Goal: Task Accomplishment & Management: Manage account settings

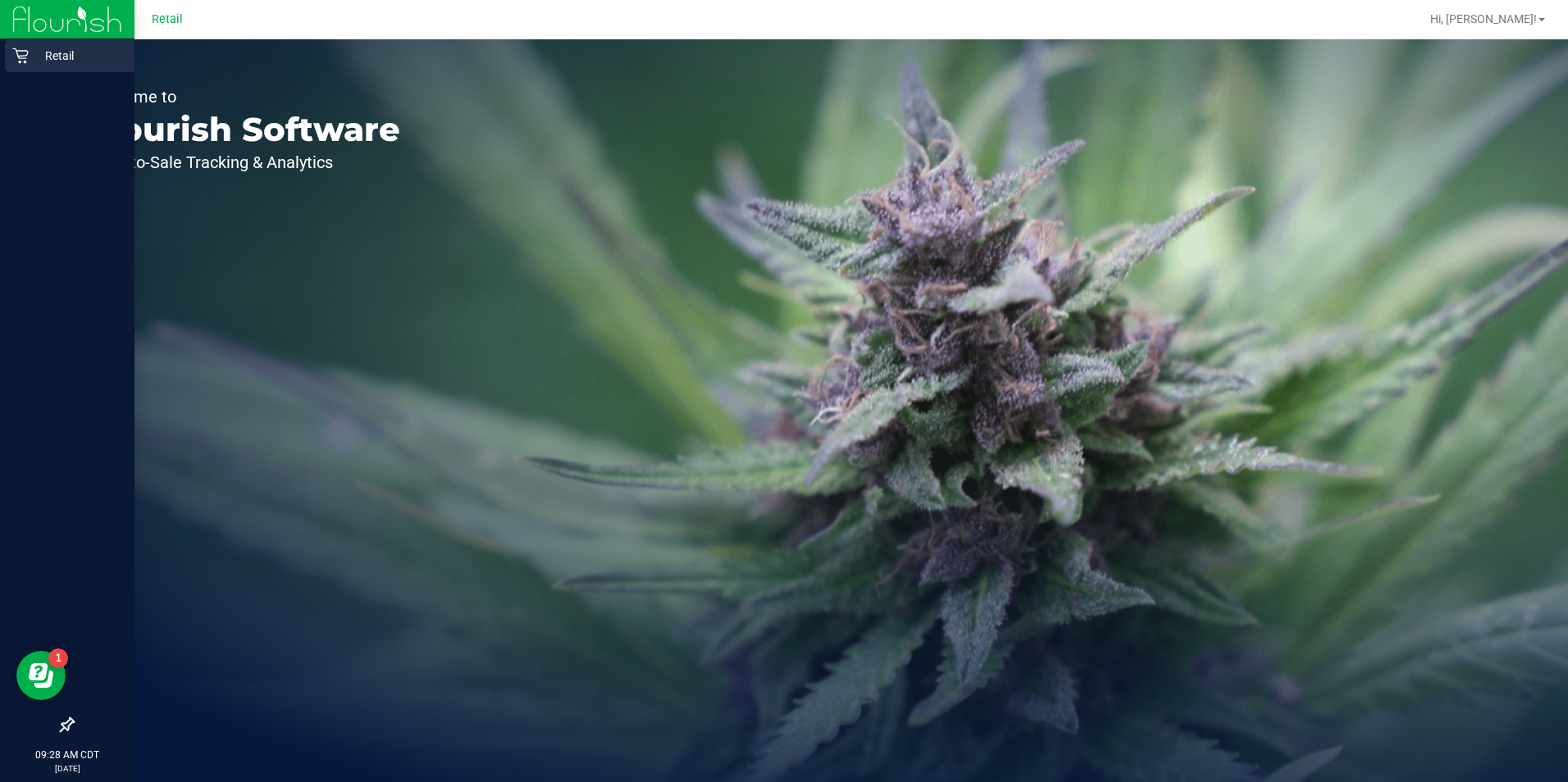
click at [27, 56] on icon at bounding box center [21, 56] width 17 height 17
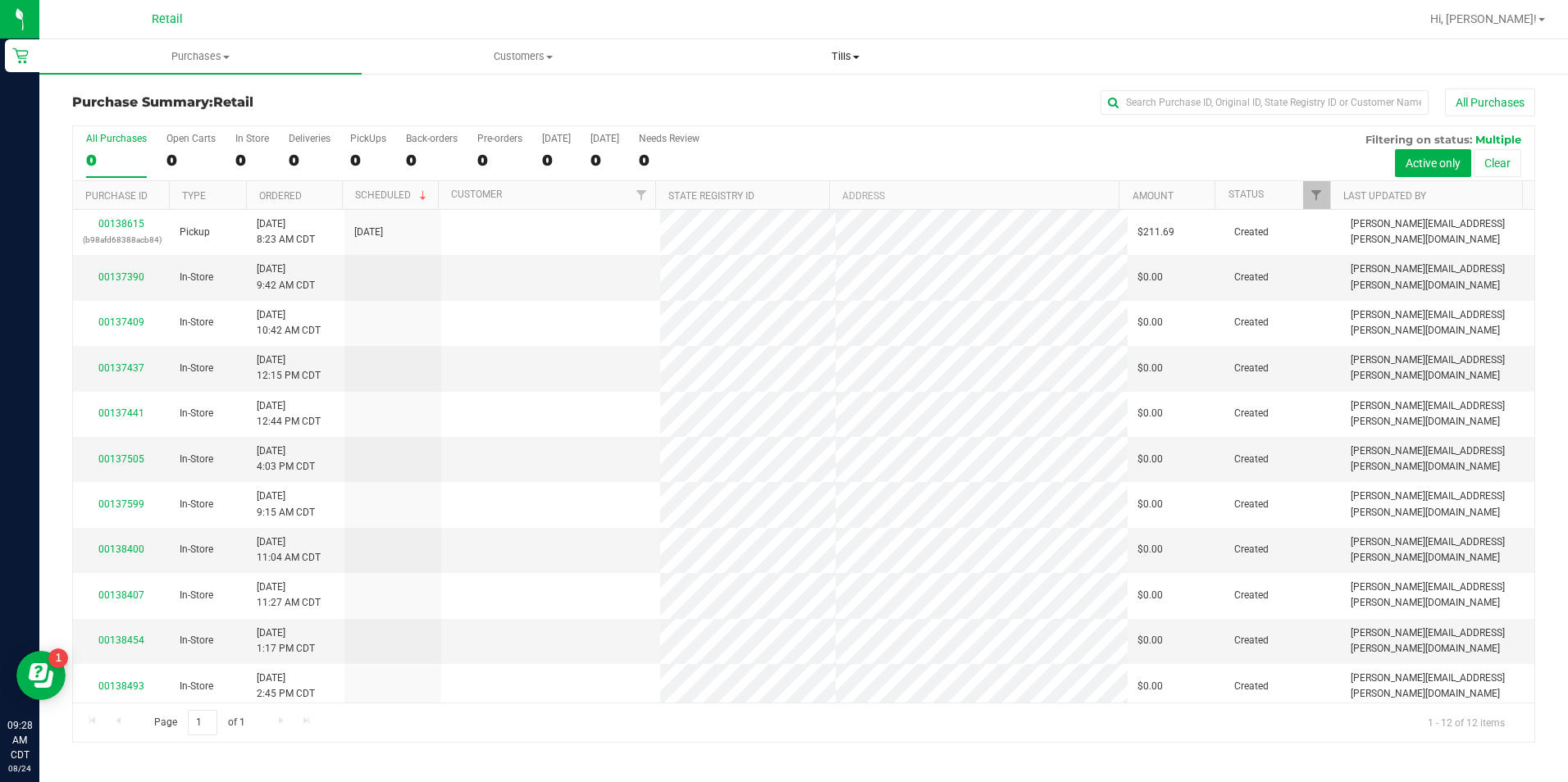
click at [858, 71] on uib-tab-heading "Tills Manage tills" at bounding box center [846, 56] width 320 height 33
click at [841, 96] on li "Manage tills" at bounding box center [846, 99] width 322 height 19
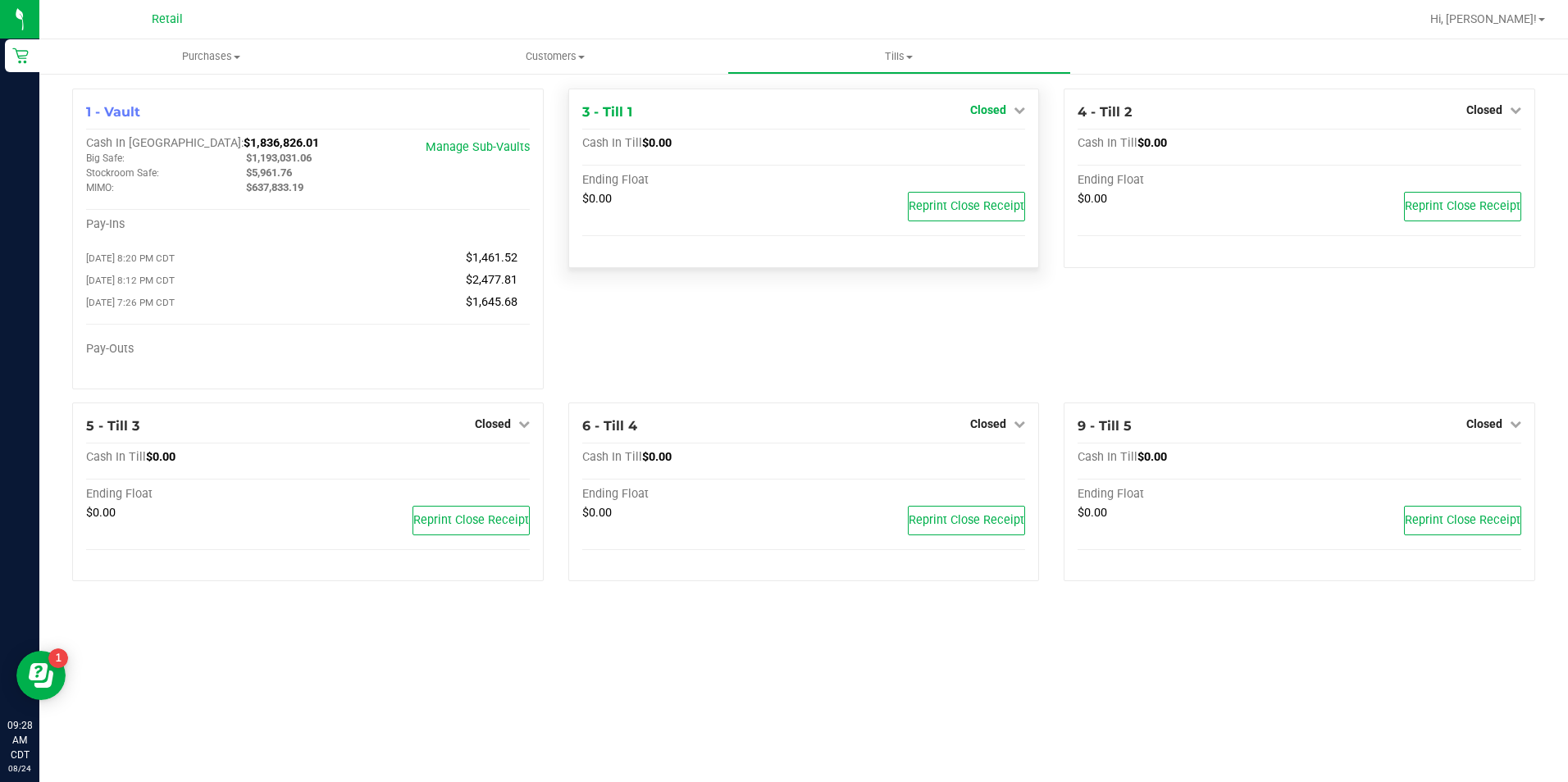
click at [994, 108] on span "Closed" at bounding box center [987, 110] width 36 height 13
click at [987, 147] on link "Open Till" at bounding box center [987, 144] width 44 height 13
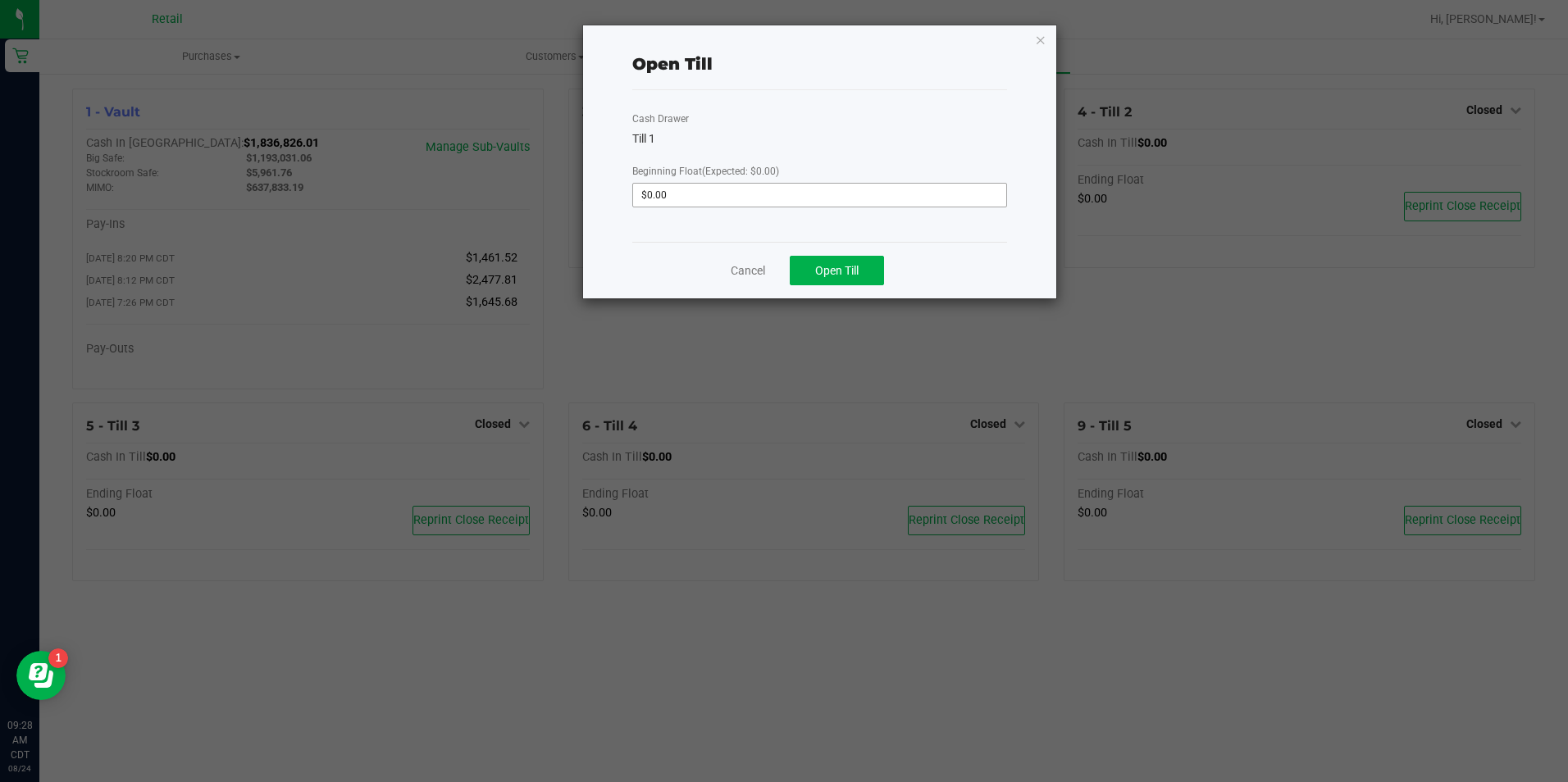
click at [908, 196] on input "$0.00" at bounding box center [819, 195] width 372 height 23
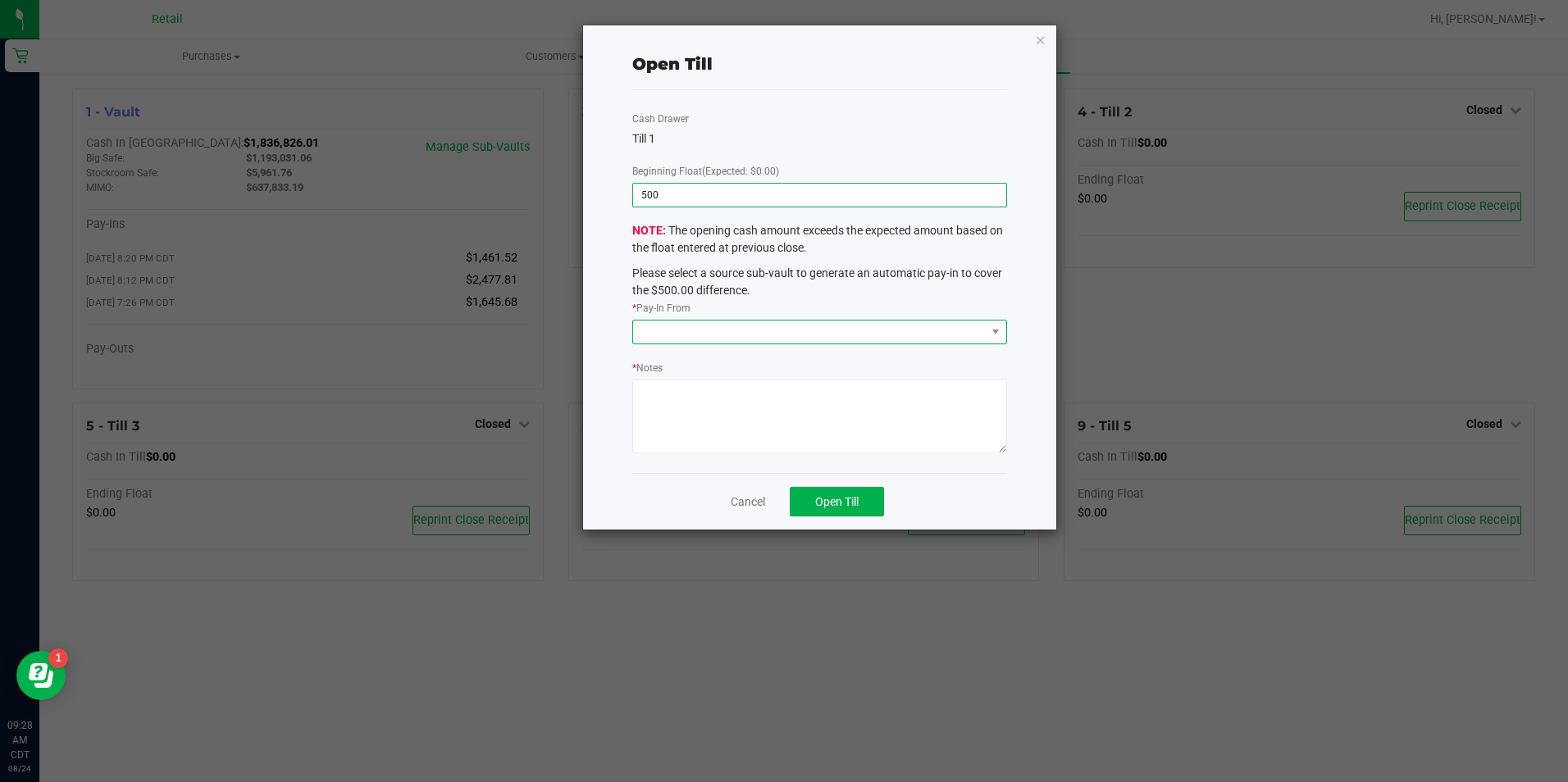
click at [843, 325] on span at bounding box center [808, 331] width 352 height 23
type input "$500.00"
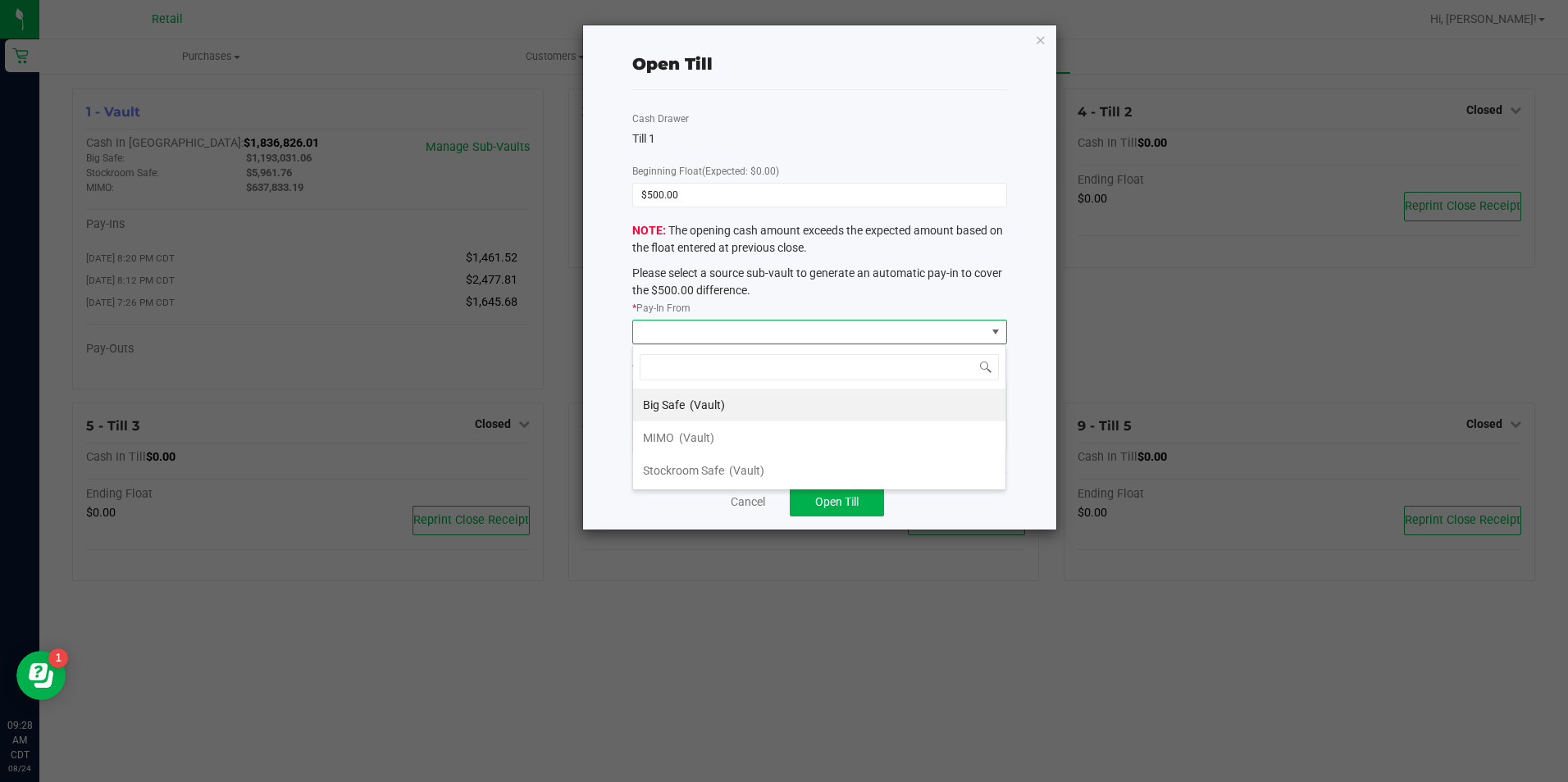
scroll to position [24, 374]
click at [686, 440] on span "(Vault)" at bounding box center [696, 438] width 35 height 13
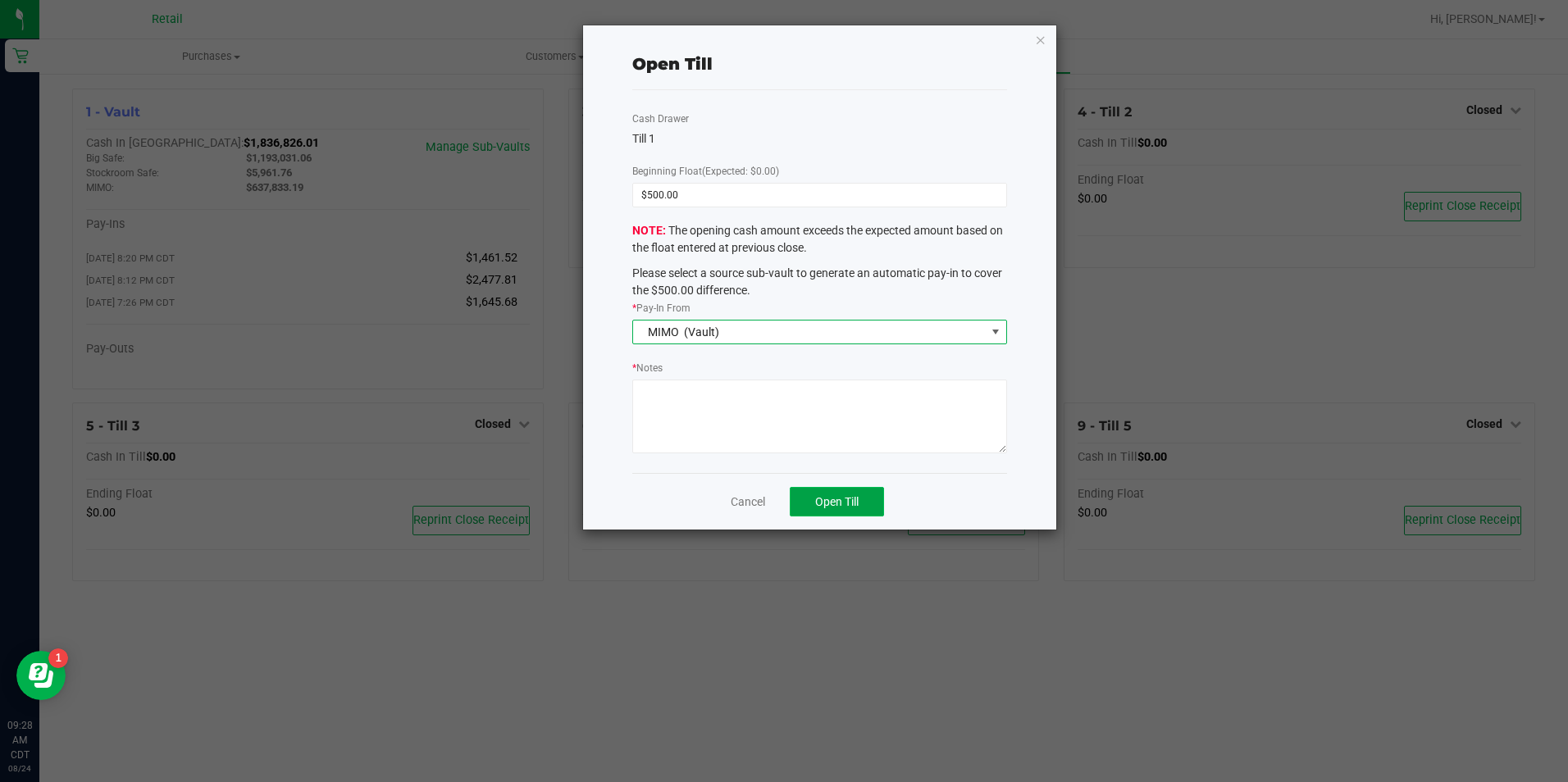
click at [857, 504] on span "Open Till" at bounding box center [836, 502] width 44 height 13
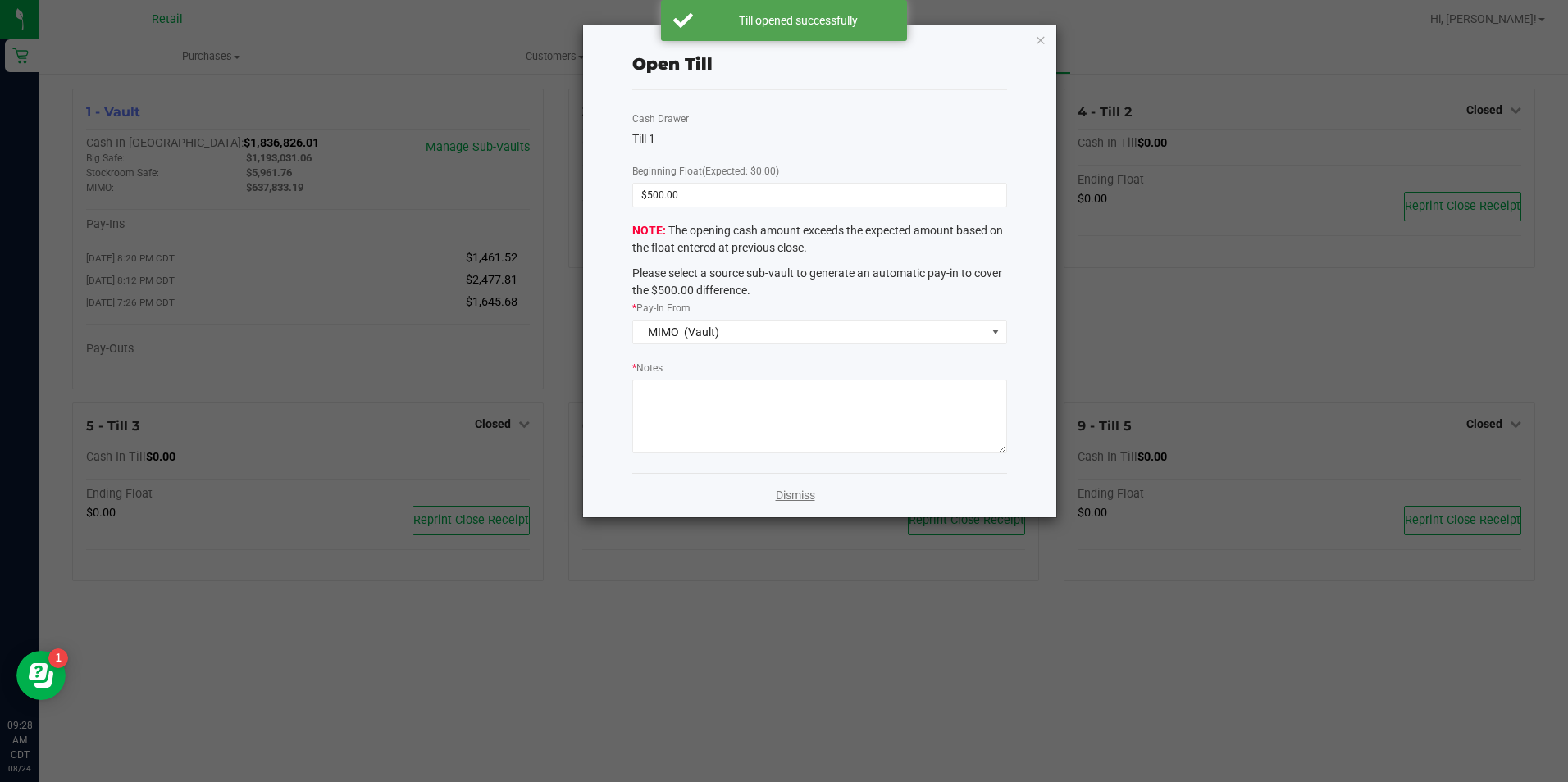
click at [811, 493] on link "Dismiss" at bounding box center [795, 496] width 39 height 18
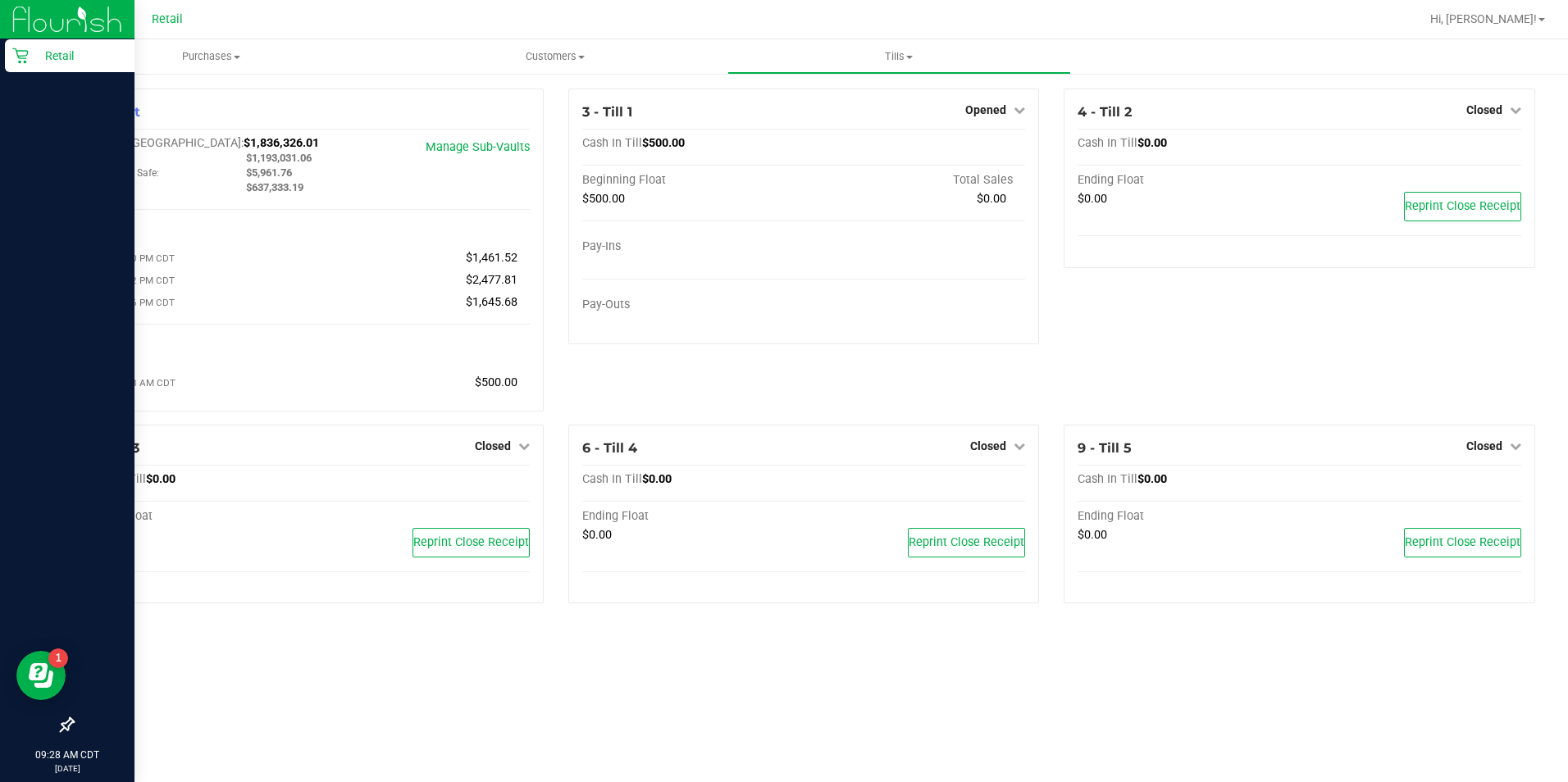
click at [18, 55] on icon at bounding box center [20, 56] width 16 height 16
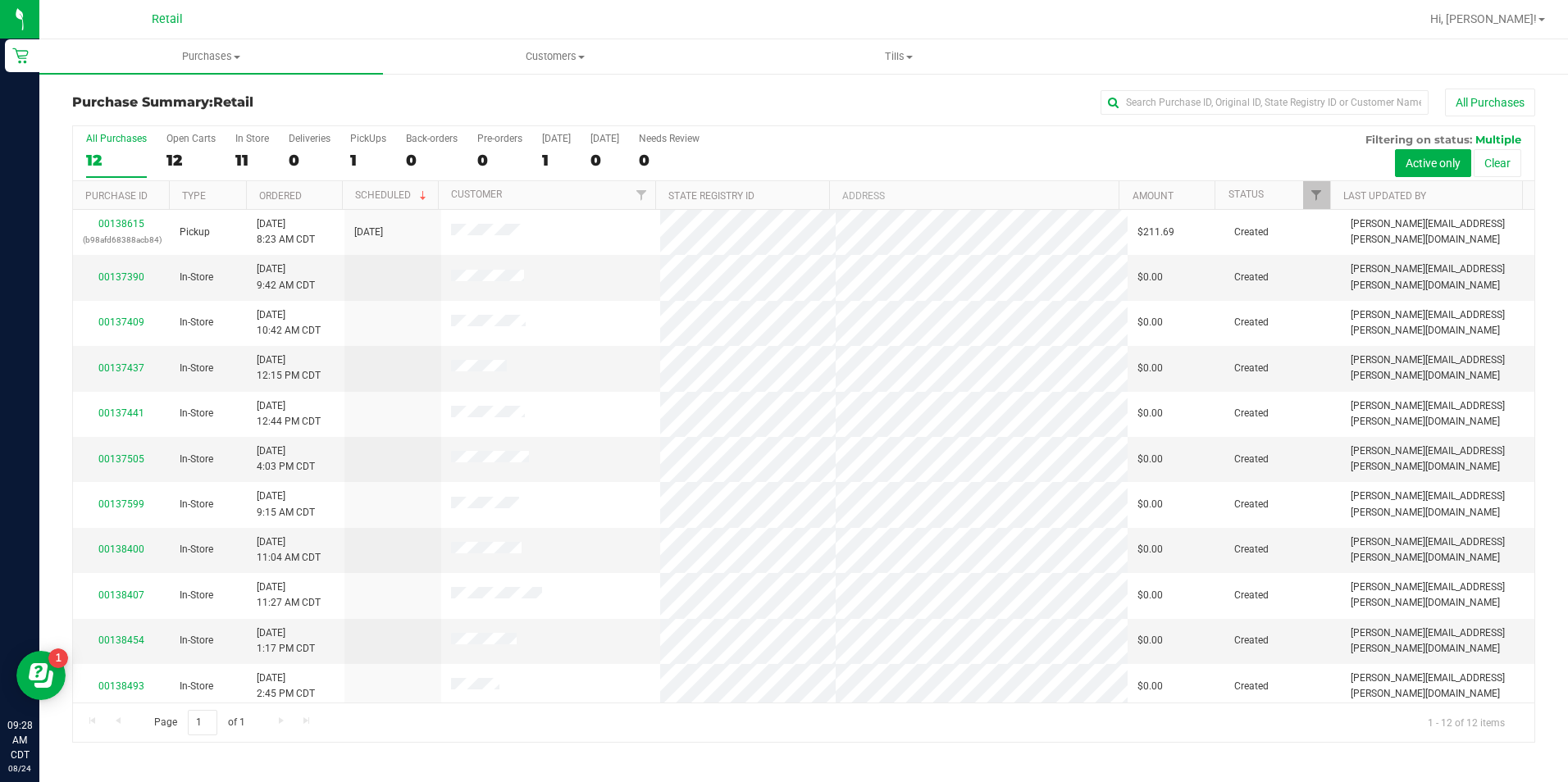
click at [376, 10] on div at bounding box center [857, 19] width 1126 height 32
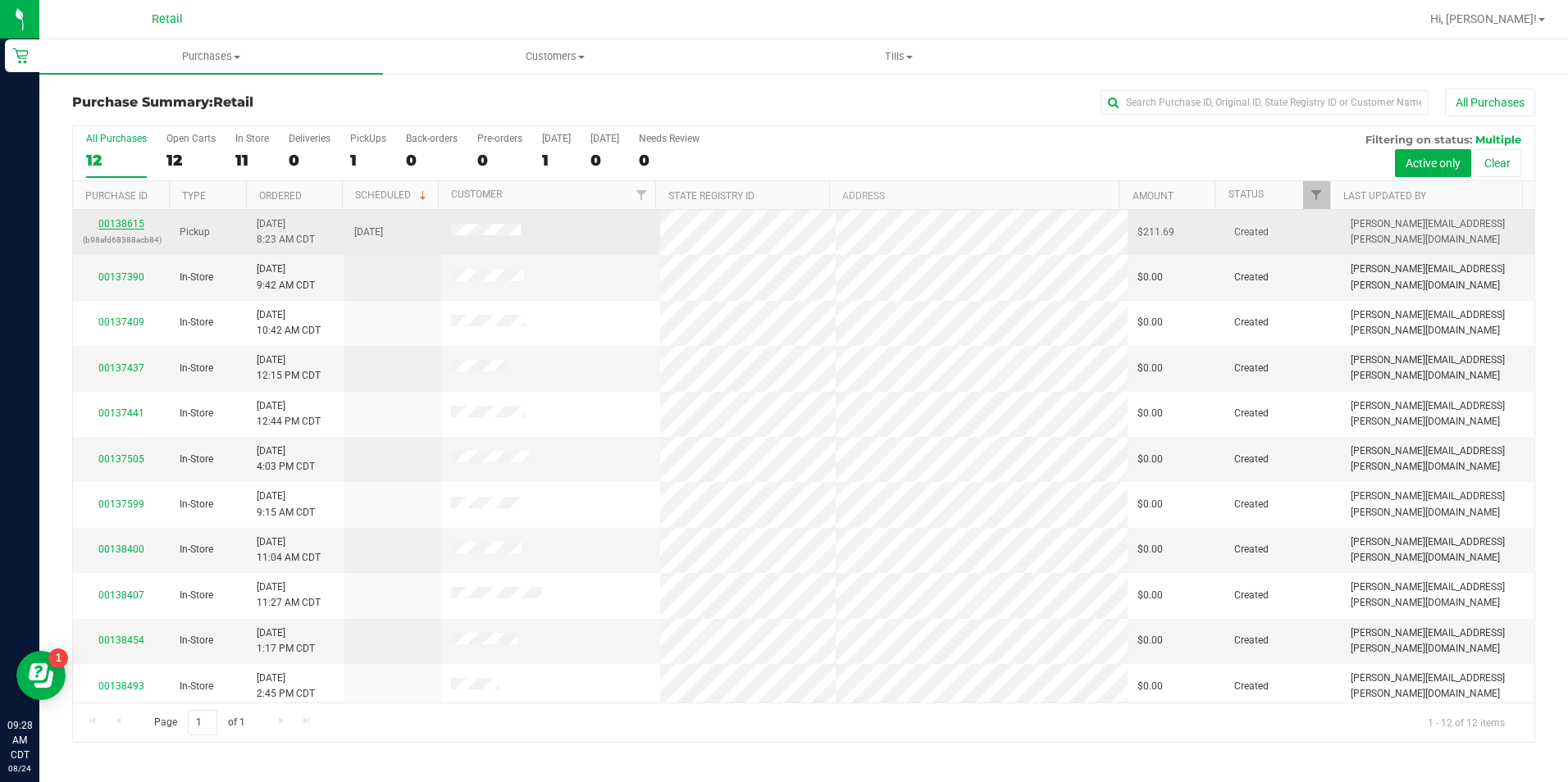
click at [124, 224] on link "00138615" at bounding box center [121, 224] width 46 height 12
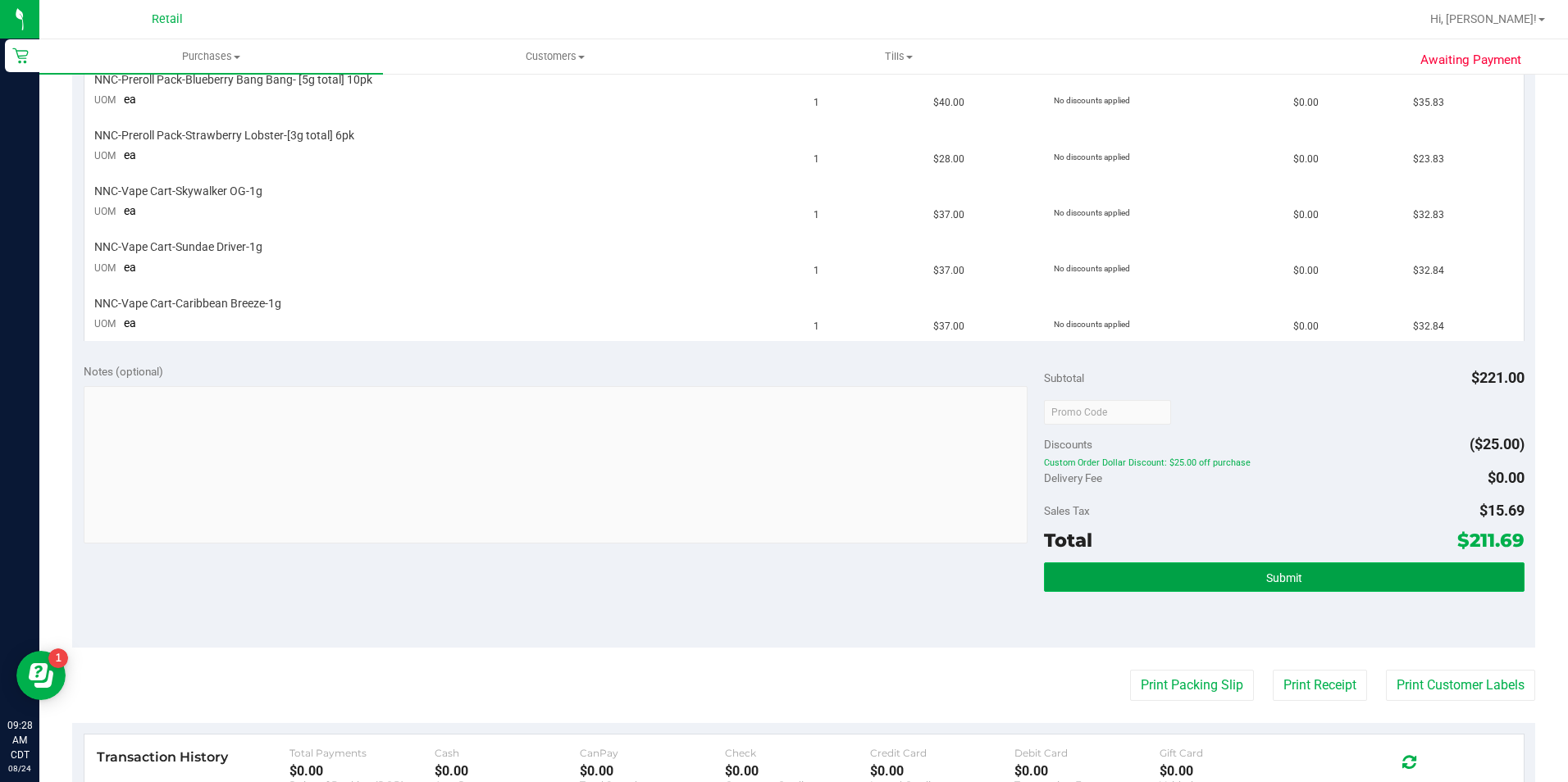
click at [1340, 575] on button "Submit" at bounding box center [1284, 576] width 481 height 29
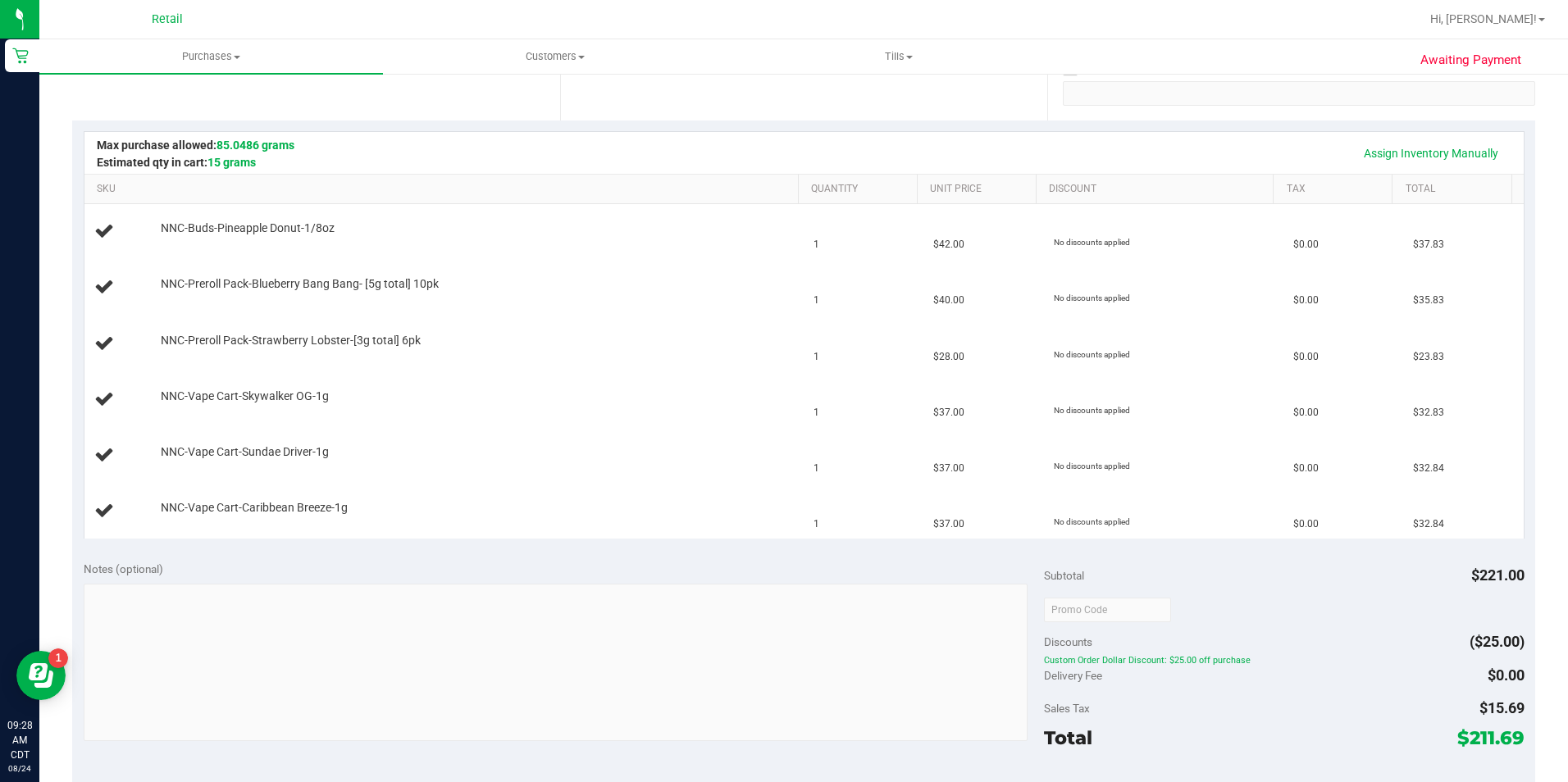
scroll to position [276, 0]
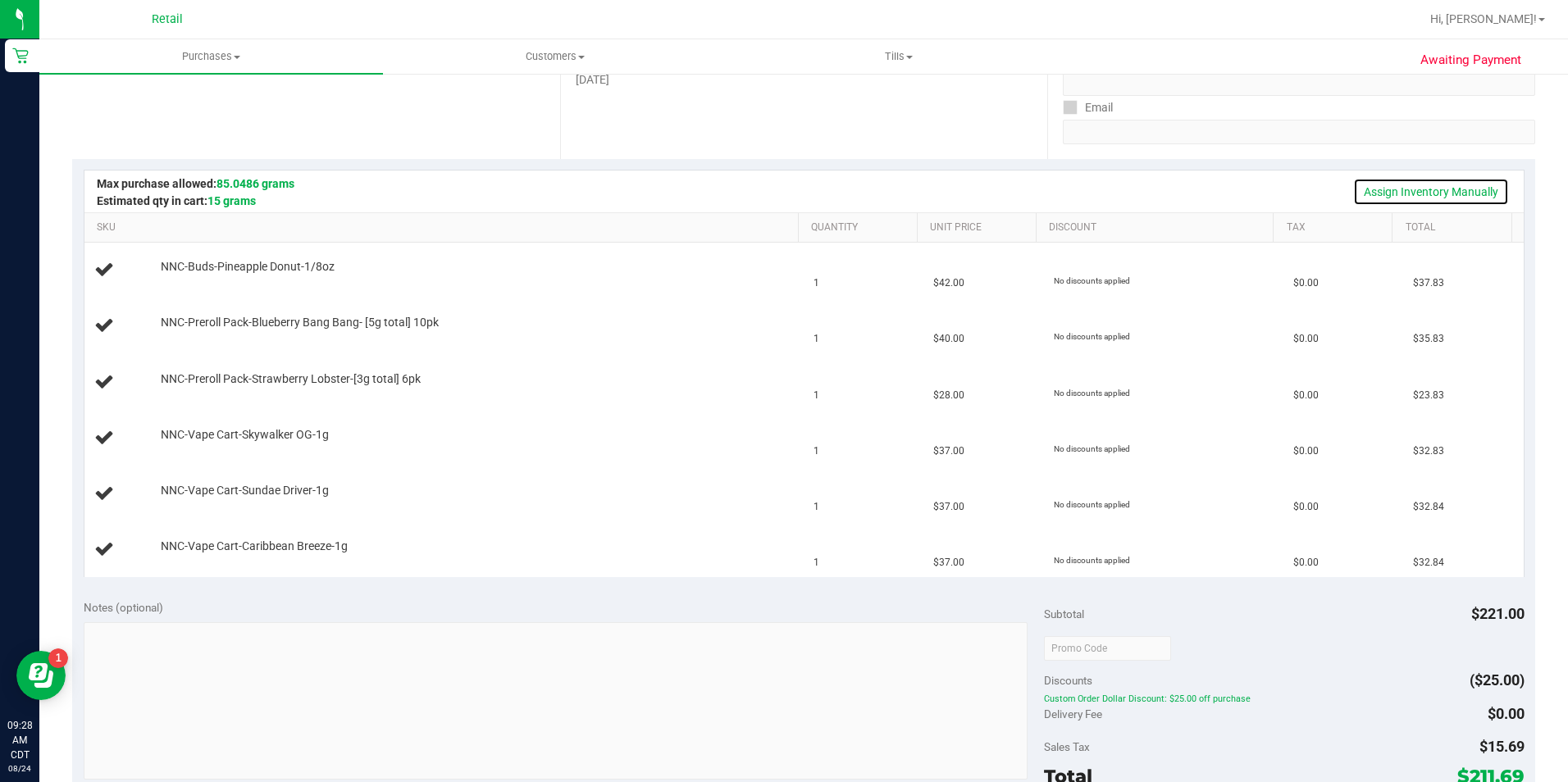
click at [1404, 197] on link "Assign Inventory Manually" at bounding box center [1431, 191] width 156 height 28
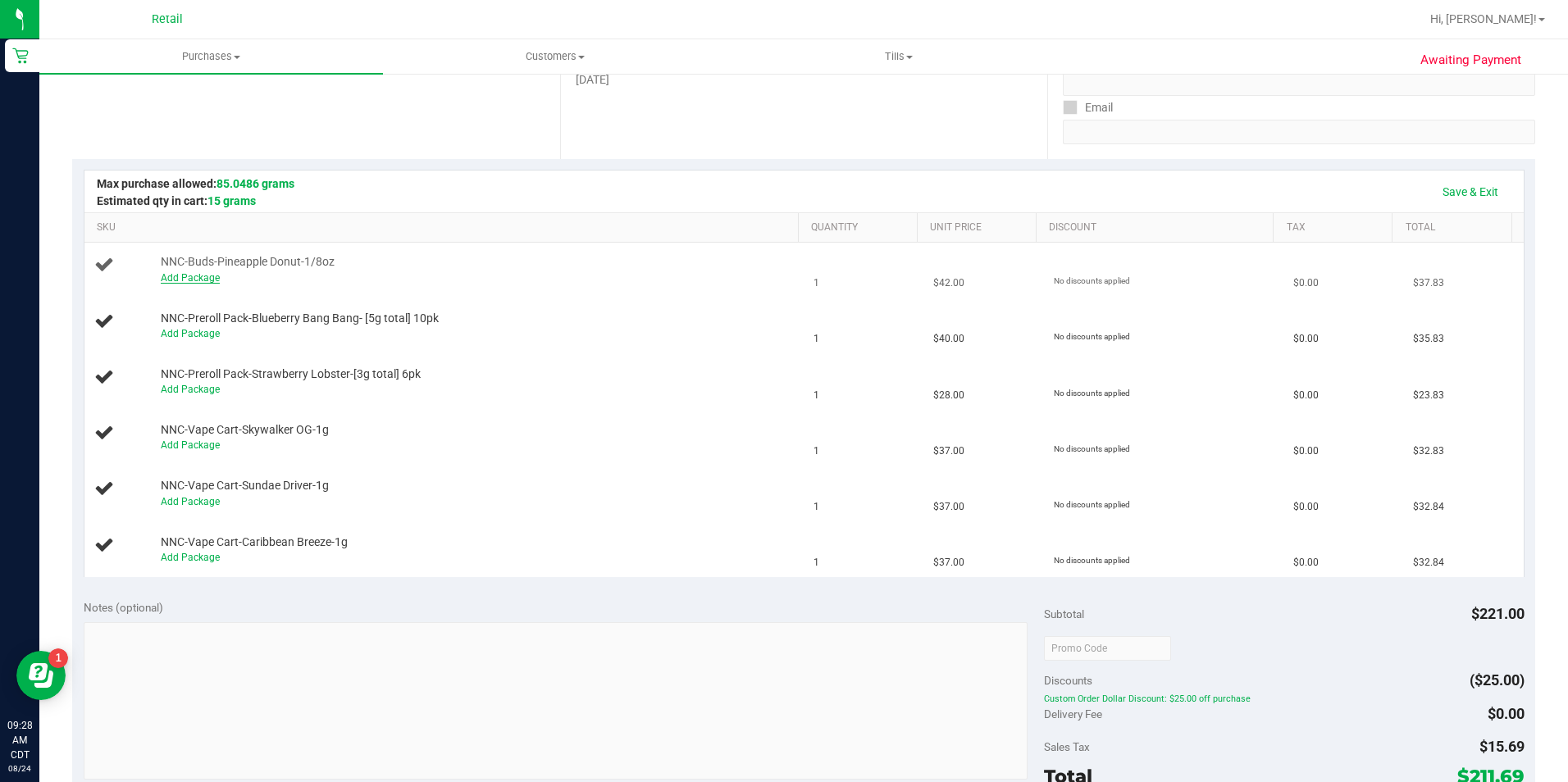
click at [200, 283] on link "Add Package" at bounding box center [190, 278] width 59 height 12
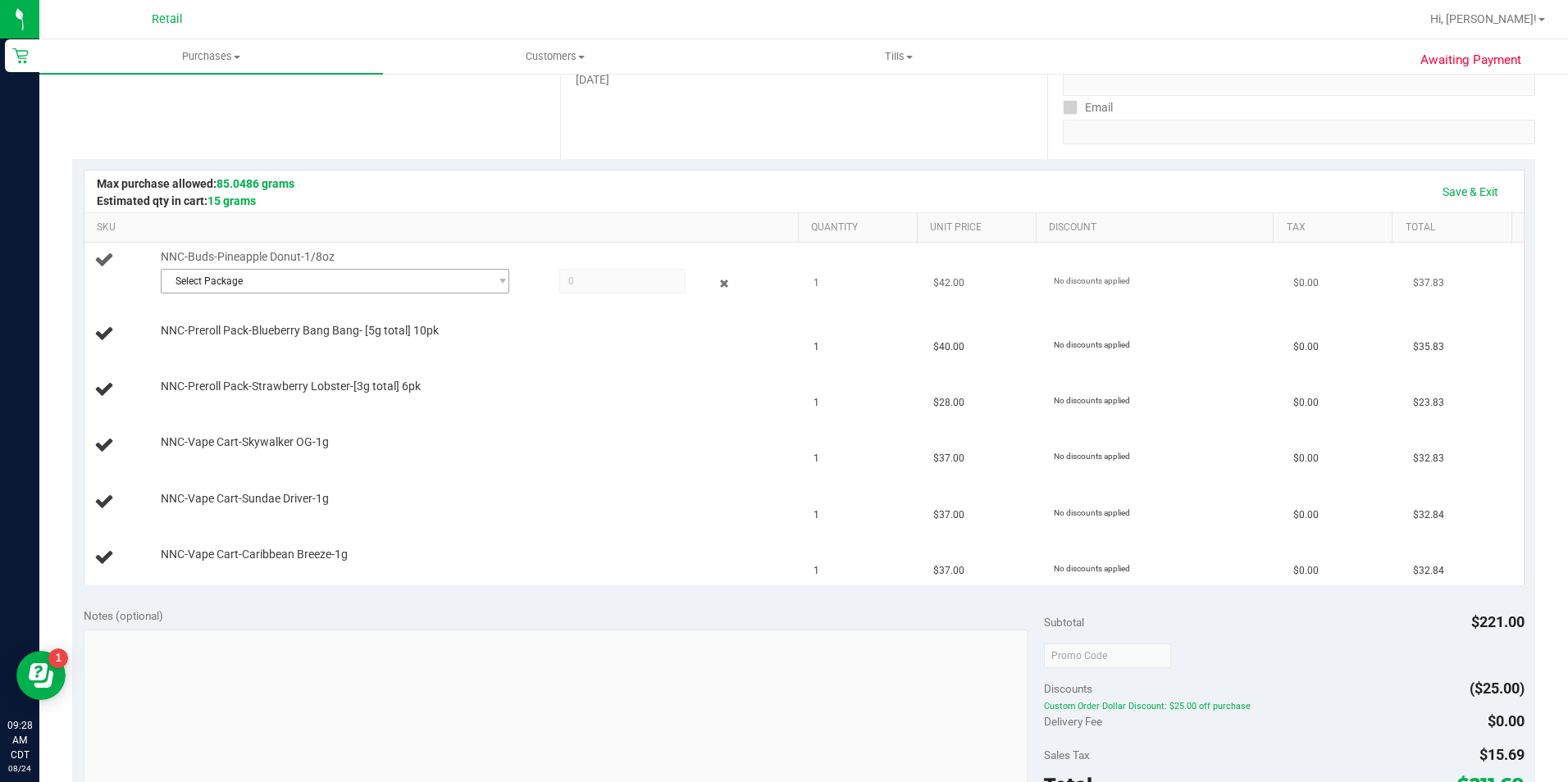
click at [324, 290] on span "Select Package" at bounding box center [326, 281] width 327 height 23
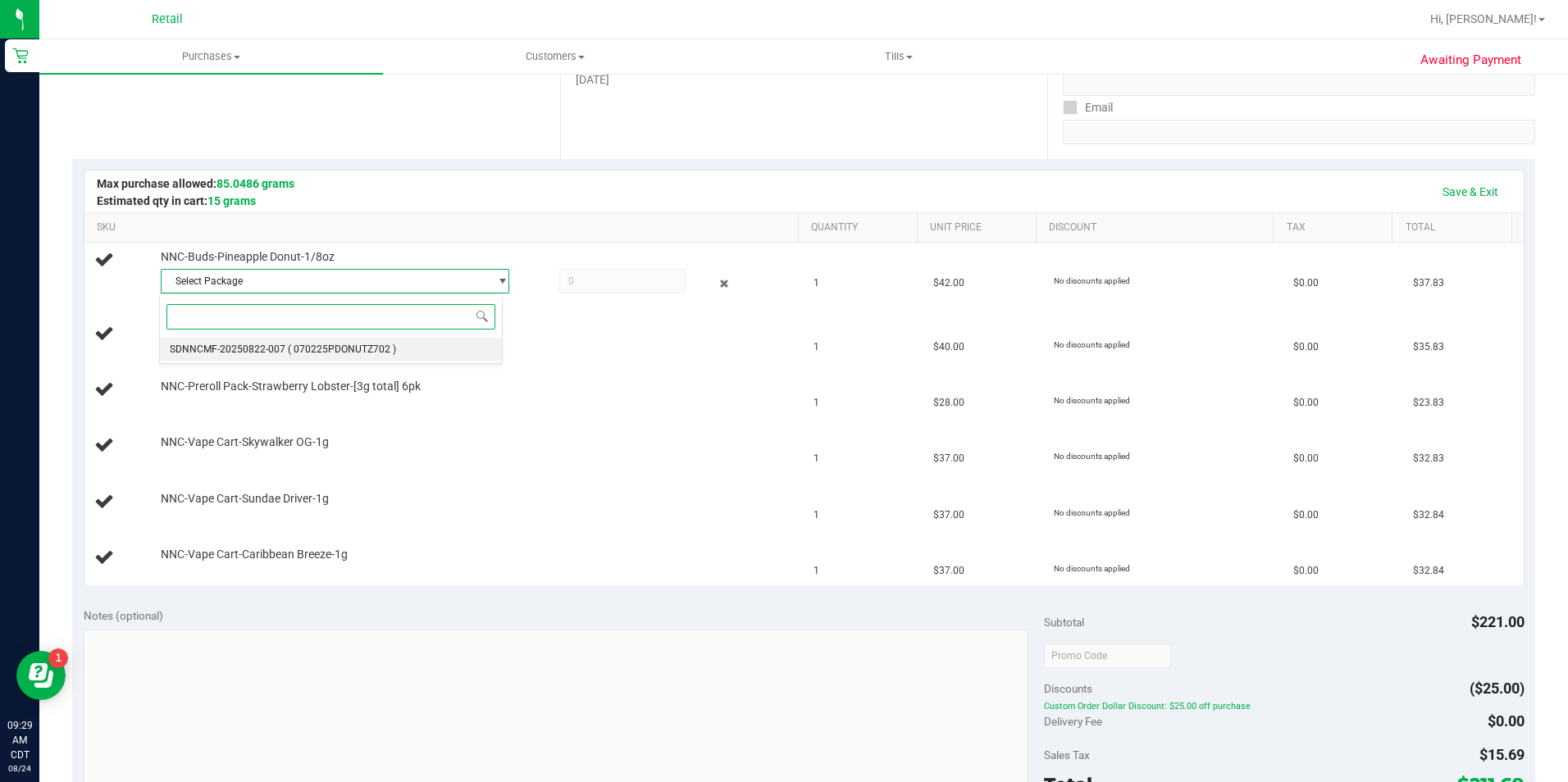
click at [353, 352] on span "( 070225PDONUTZ702 )" at bounding box center [341, 349] width 108 height 12
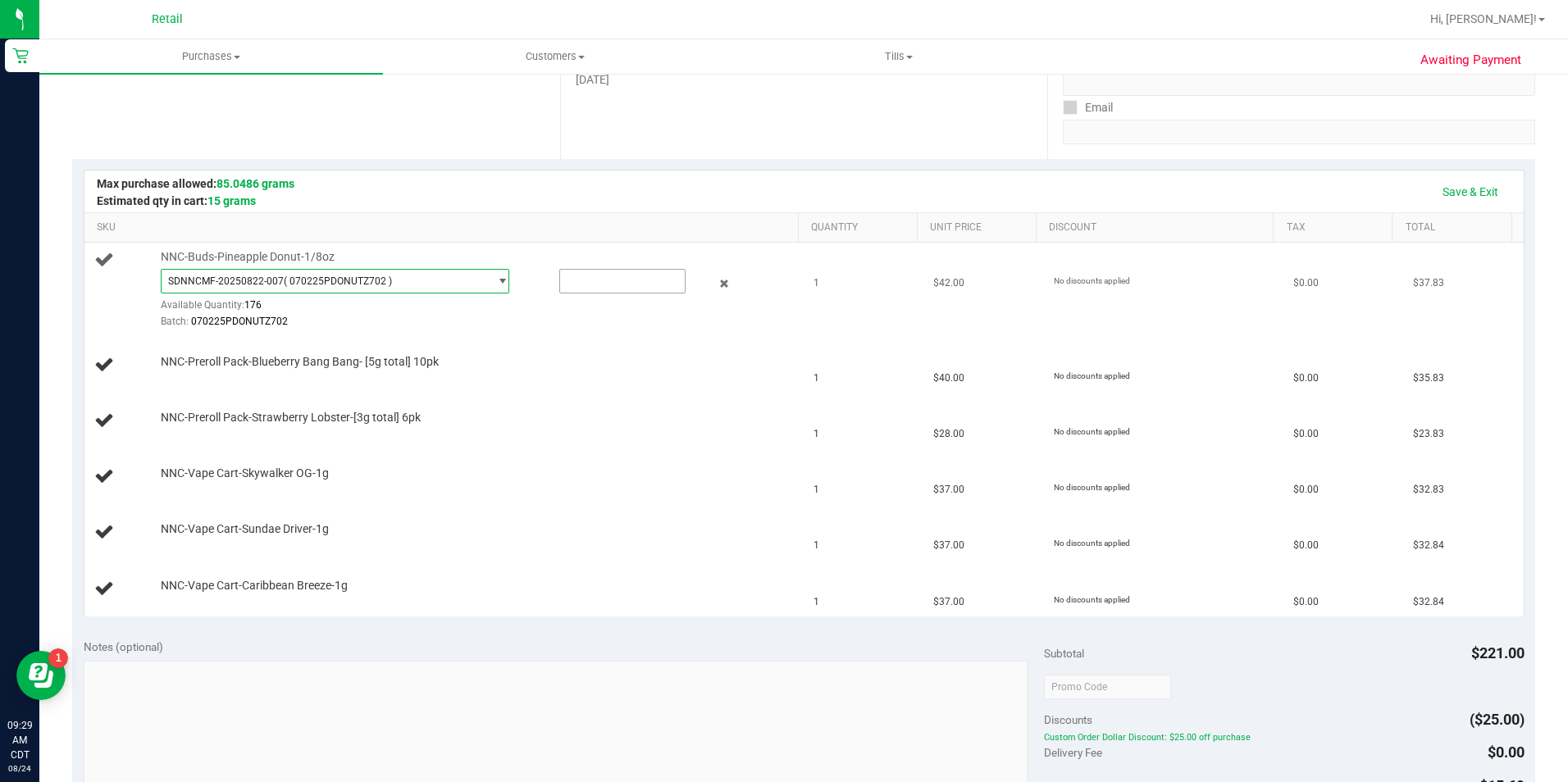
click at [598, 284] on input "text" at bounding box center [623, 281] width 125 height 23
type input "1"
click at [655, 415] on div "NNC-Preroll Pack-Strawberry Lobster-[3g total] 6pk" at bounding box center [471, 419] width 638 height 17
type input "1.0000"
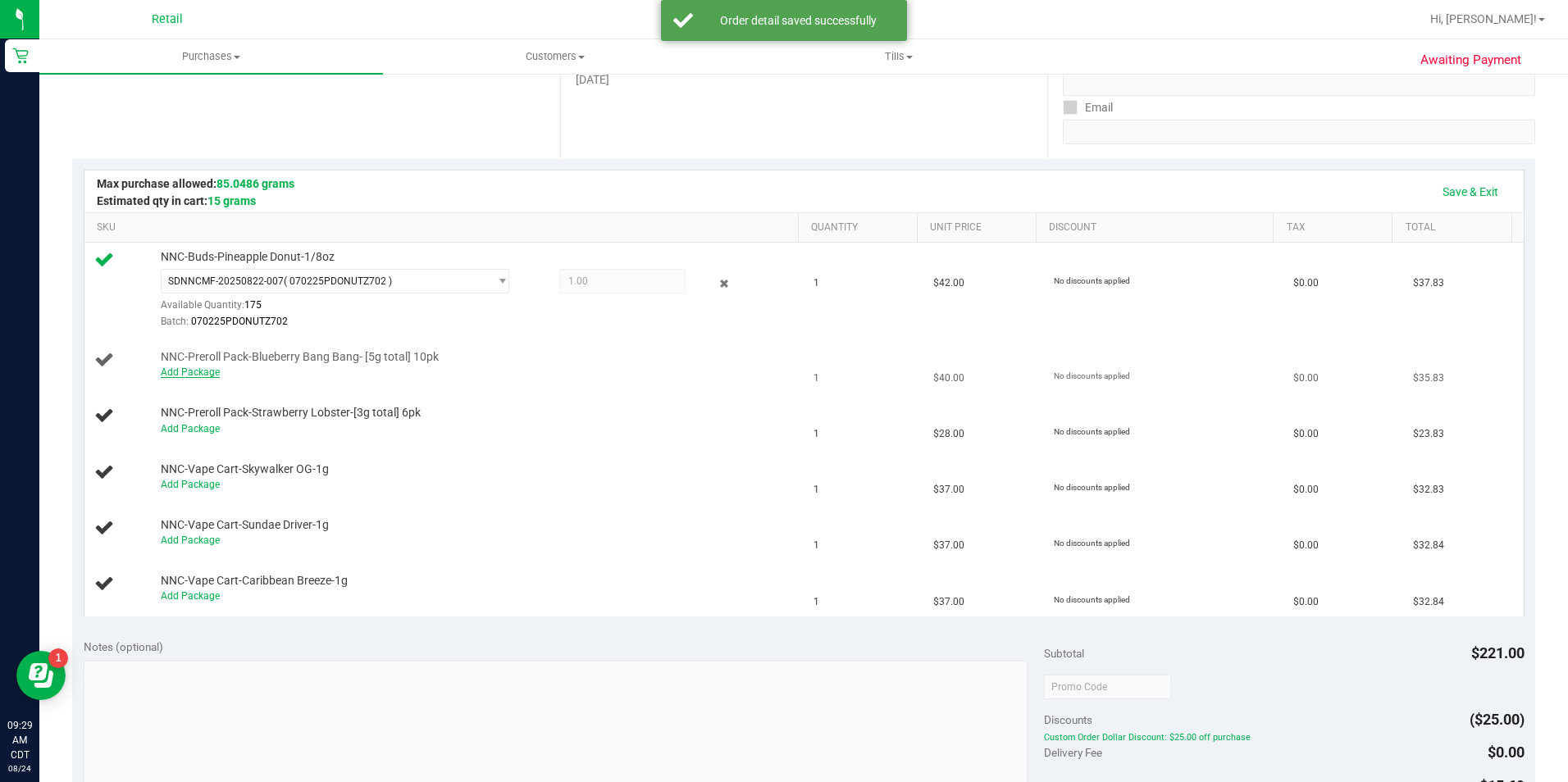
click at [199, 370] on link "Add Package" at bounding box center [190, 373] width 59 height 12
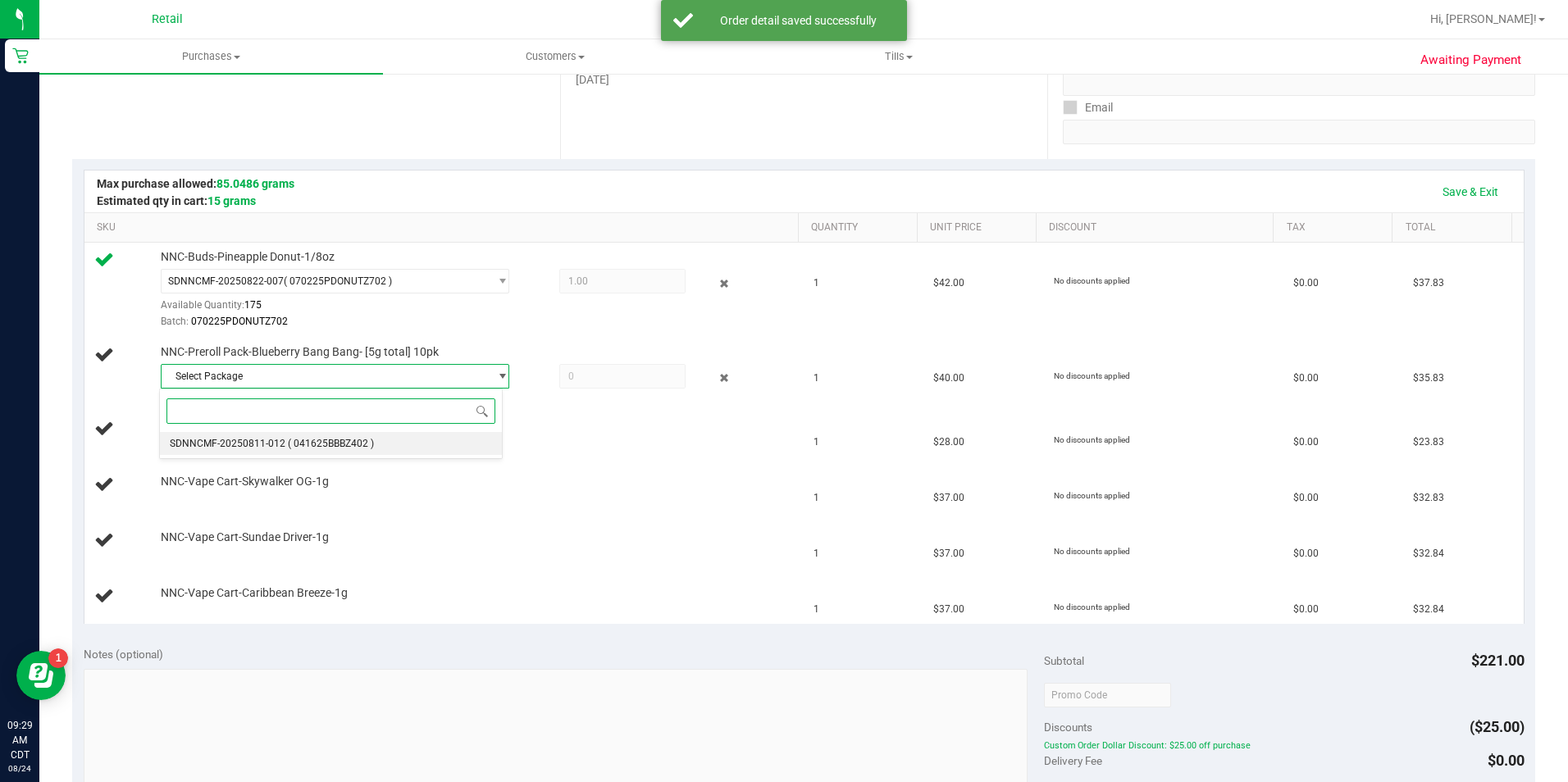
click at [344, 449] on span "( 041625BBBZ402 )" at bounding box center [331, 444] width 86 height 12
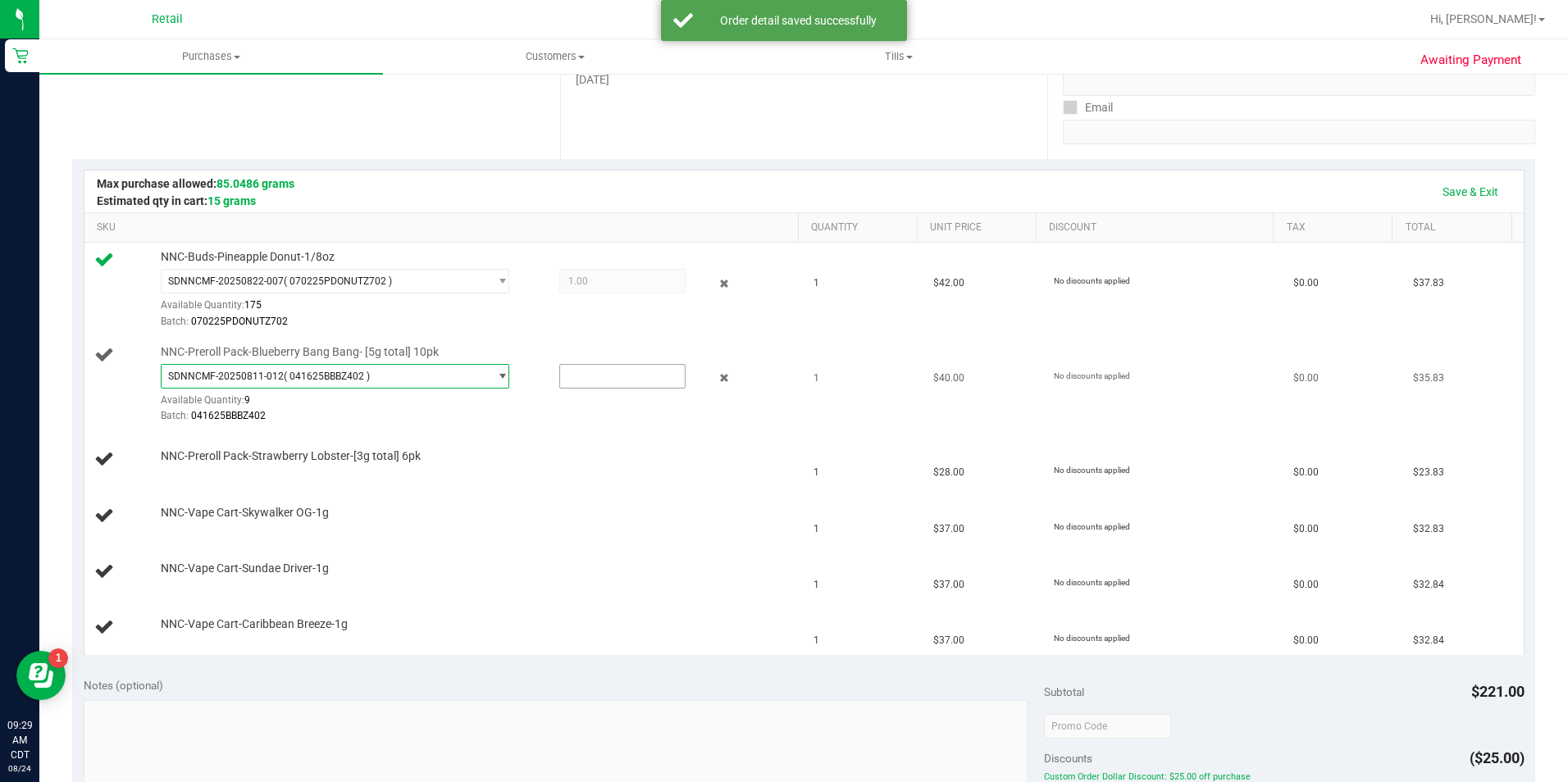
click at [568, 377] on input "text" at bounding box center [623, 376] width 125 height 23
type input "1"
click at [508, 471] on div "NNC-Preroll Pack-Strawberry Lobster-[3g total] 6pk" at bounding box center [444, 460] width 701 height 22
type input "1.0000"
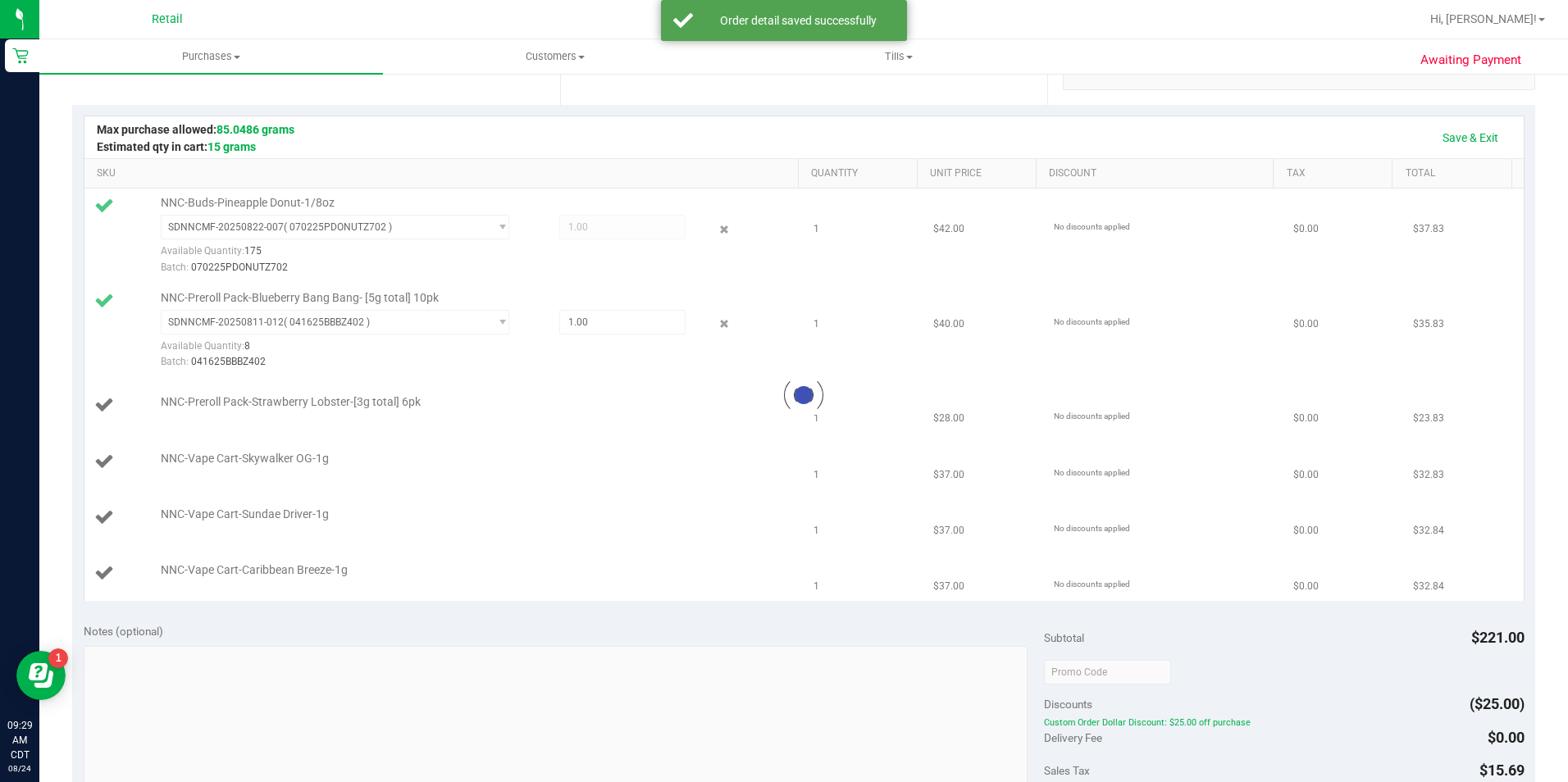
scroll to position [387, 0]
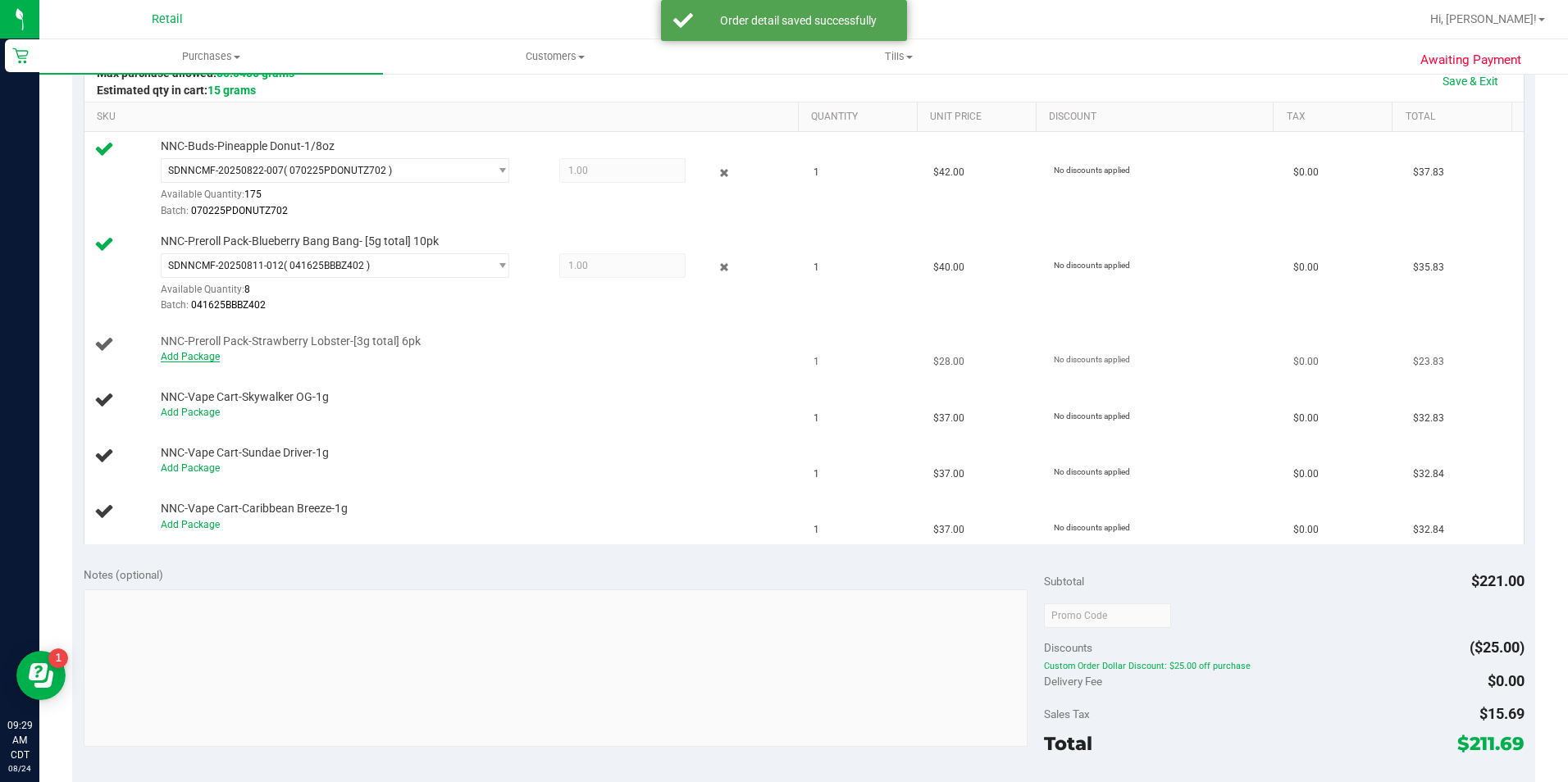
click at [188, 357] on link "Add Package" at bounding box center [190, 357] width 59 height 12
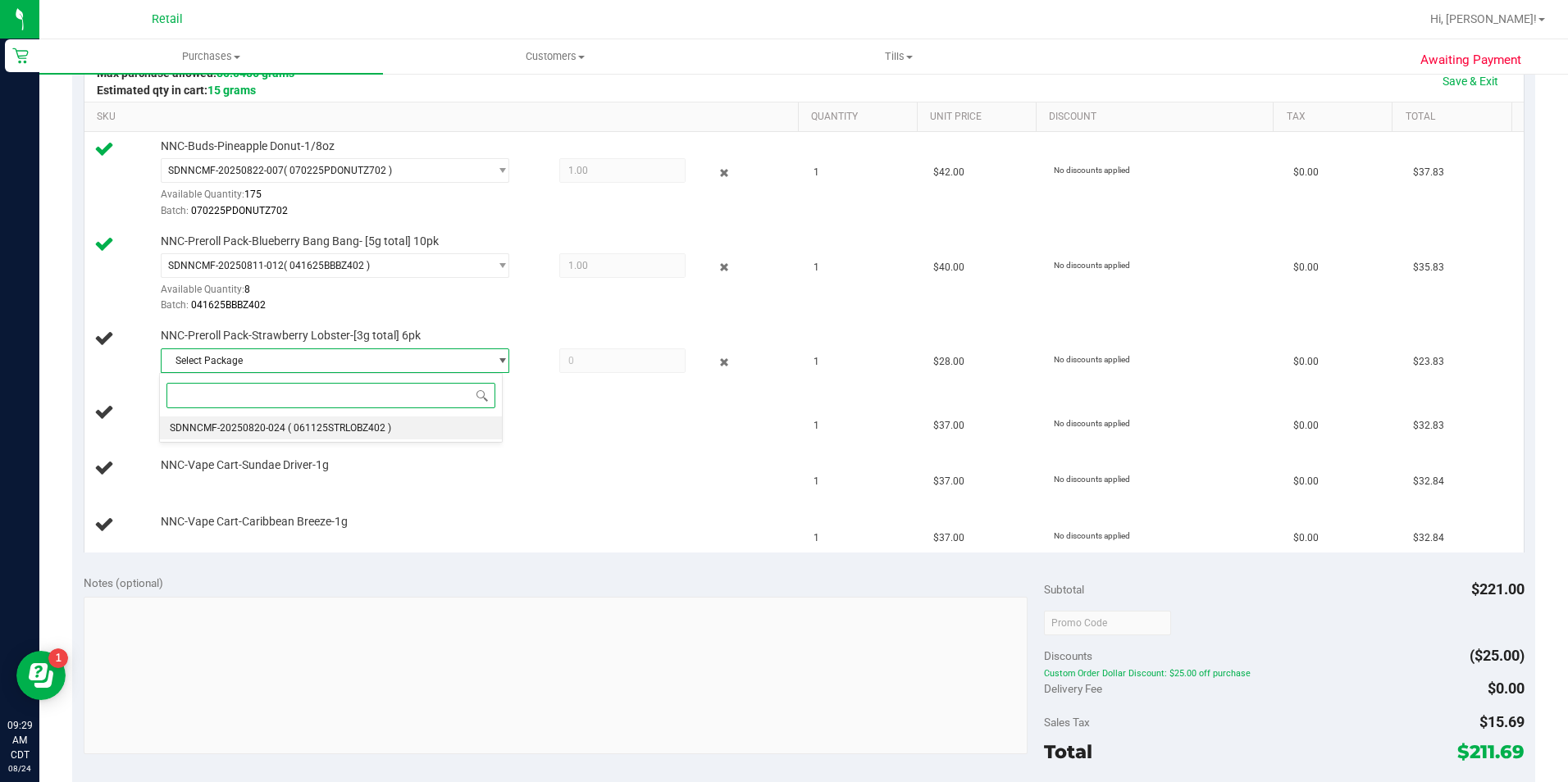
click at [295, 431] on span "( 061125STRLOBZ402 )" at bounding box center [339, 428] width 103 height 12
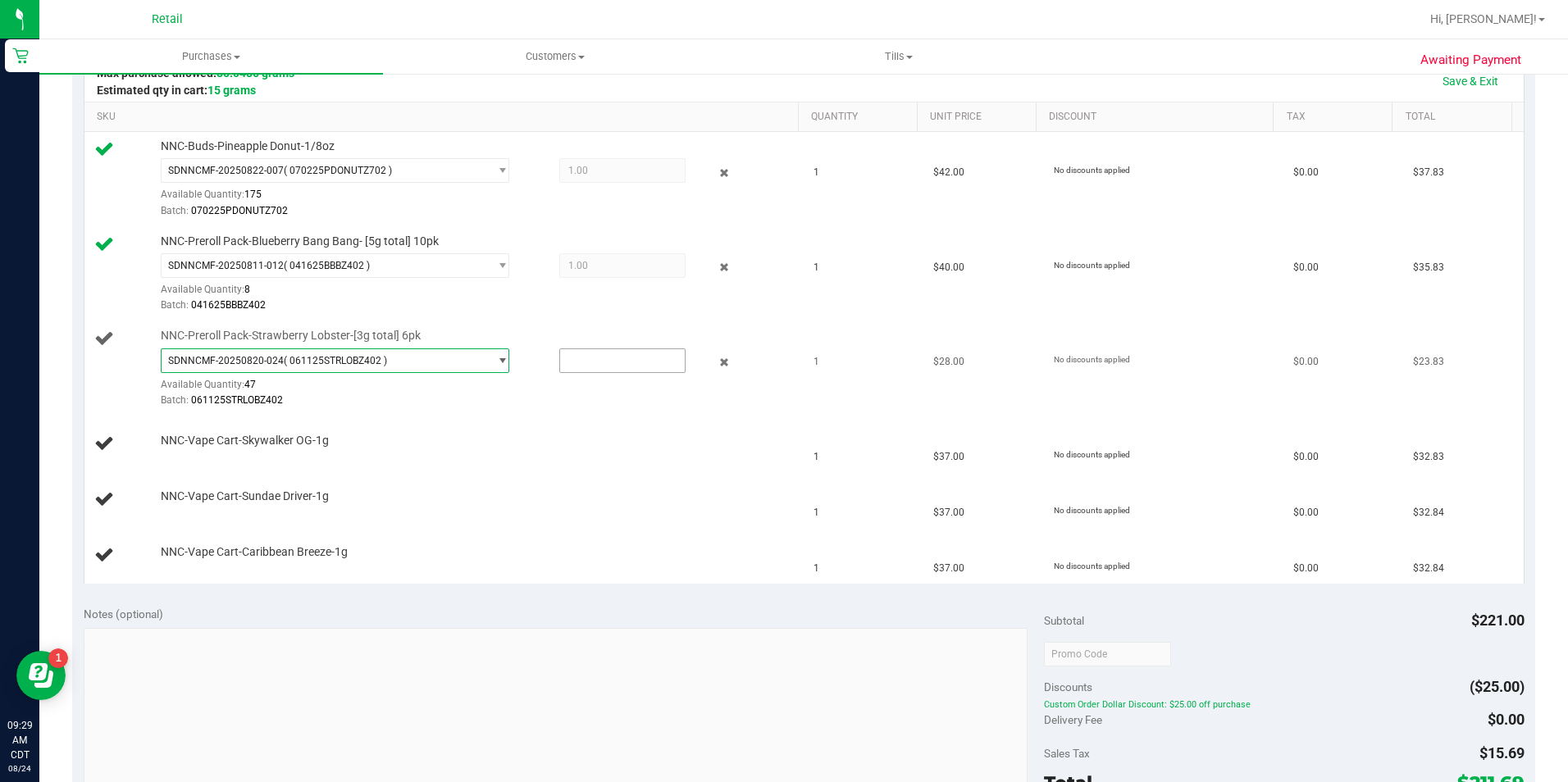
click at [588, 362] on input "text" at bounding box center [623, 360] width 125 height 23
type input "1"
click at [497, 487] on td "NNC-Vape Cart-Sundae Driver-1g" at bounding box center [445, 500] width 720 height 55
type input "1.0000"
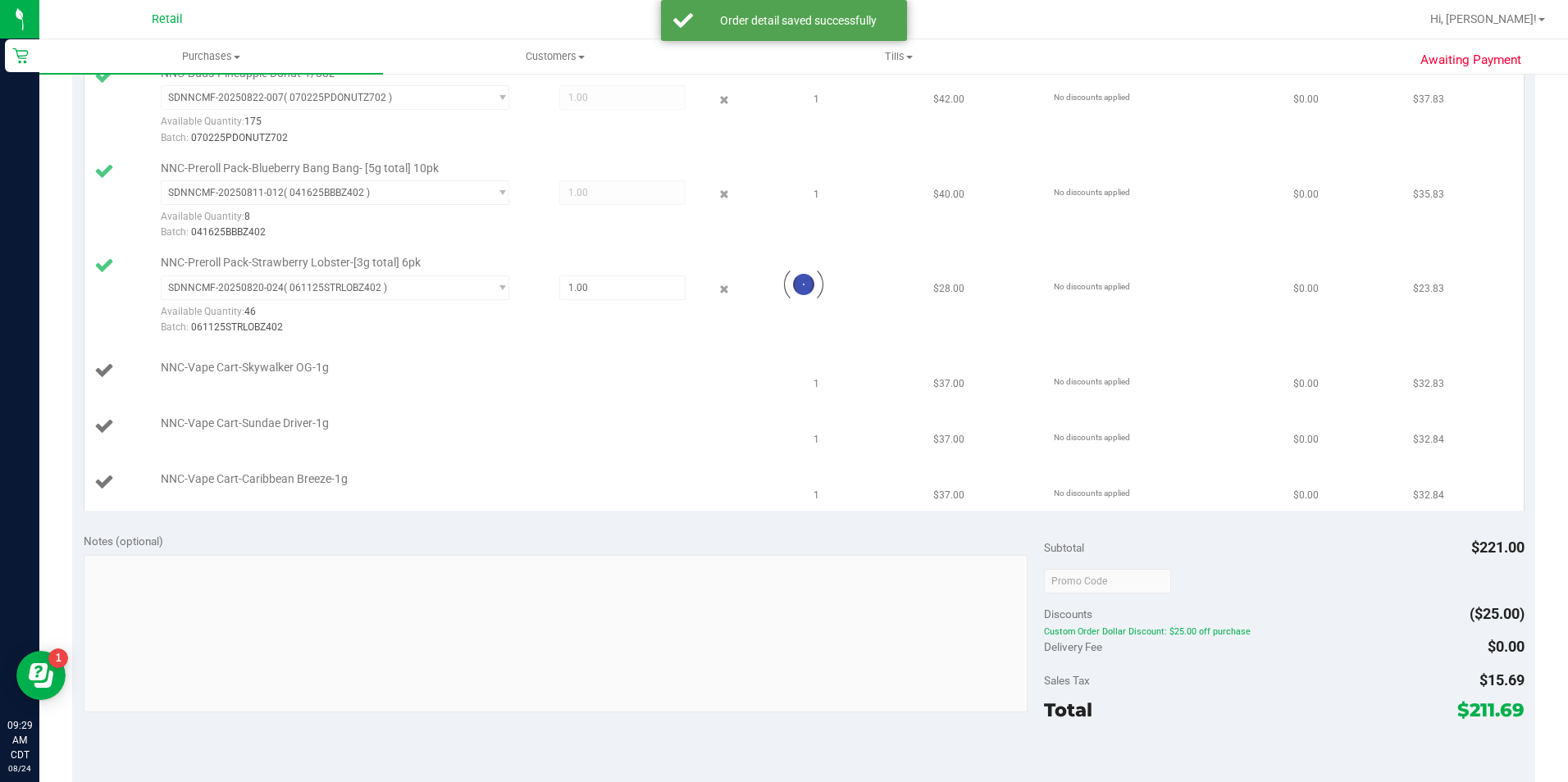
scroll to position [504, 0]
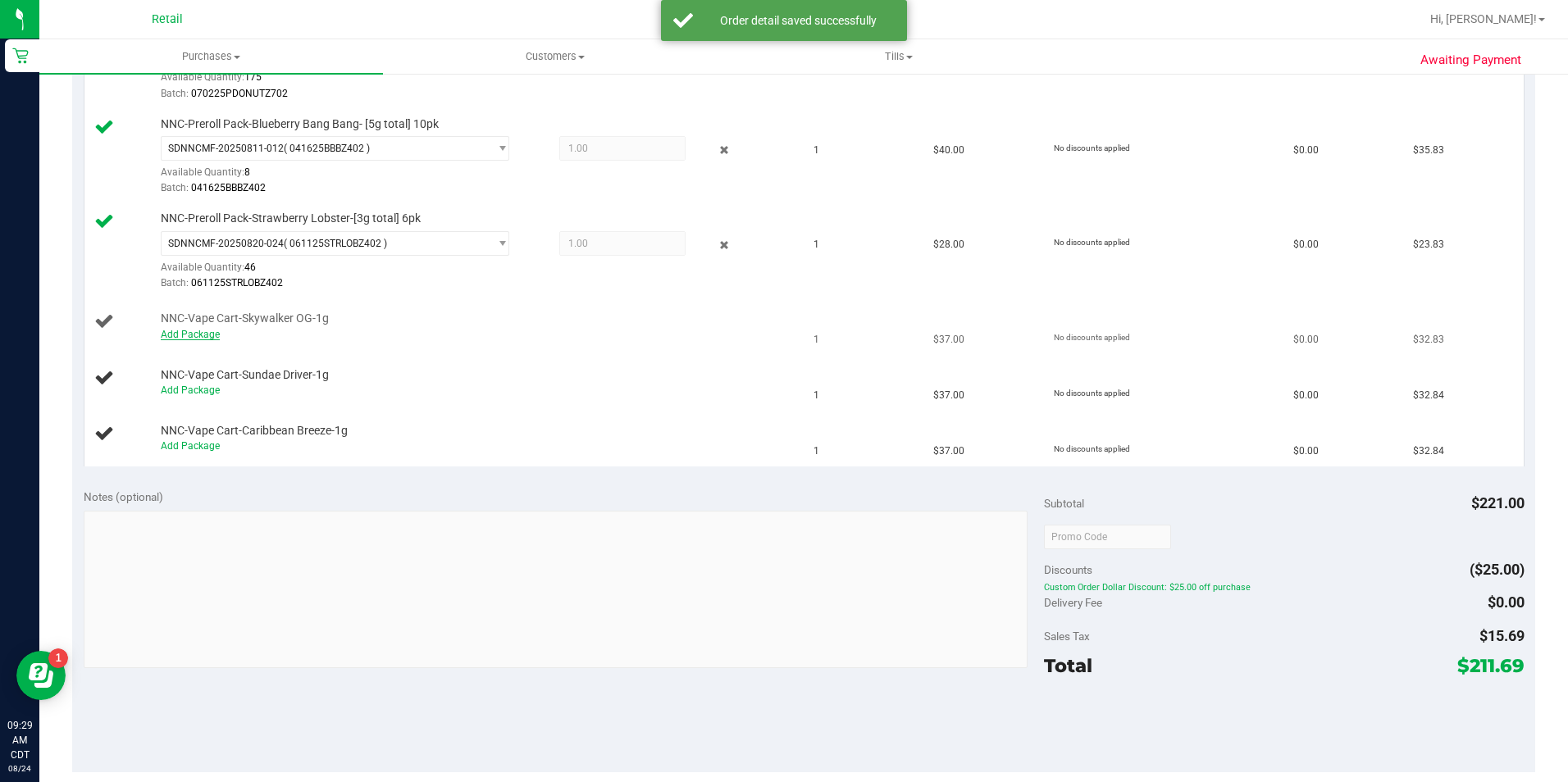
click at [195, 339] on link "Add Package" at bounding box center [190, 335] width 59 height 12
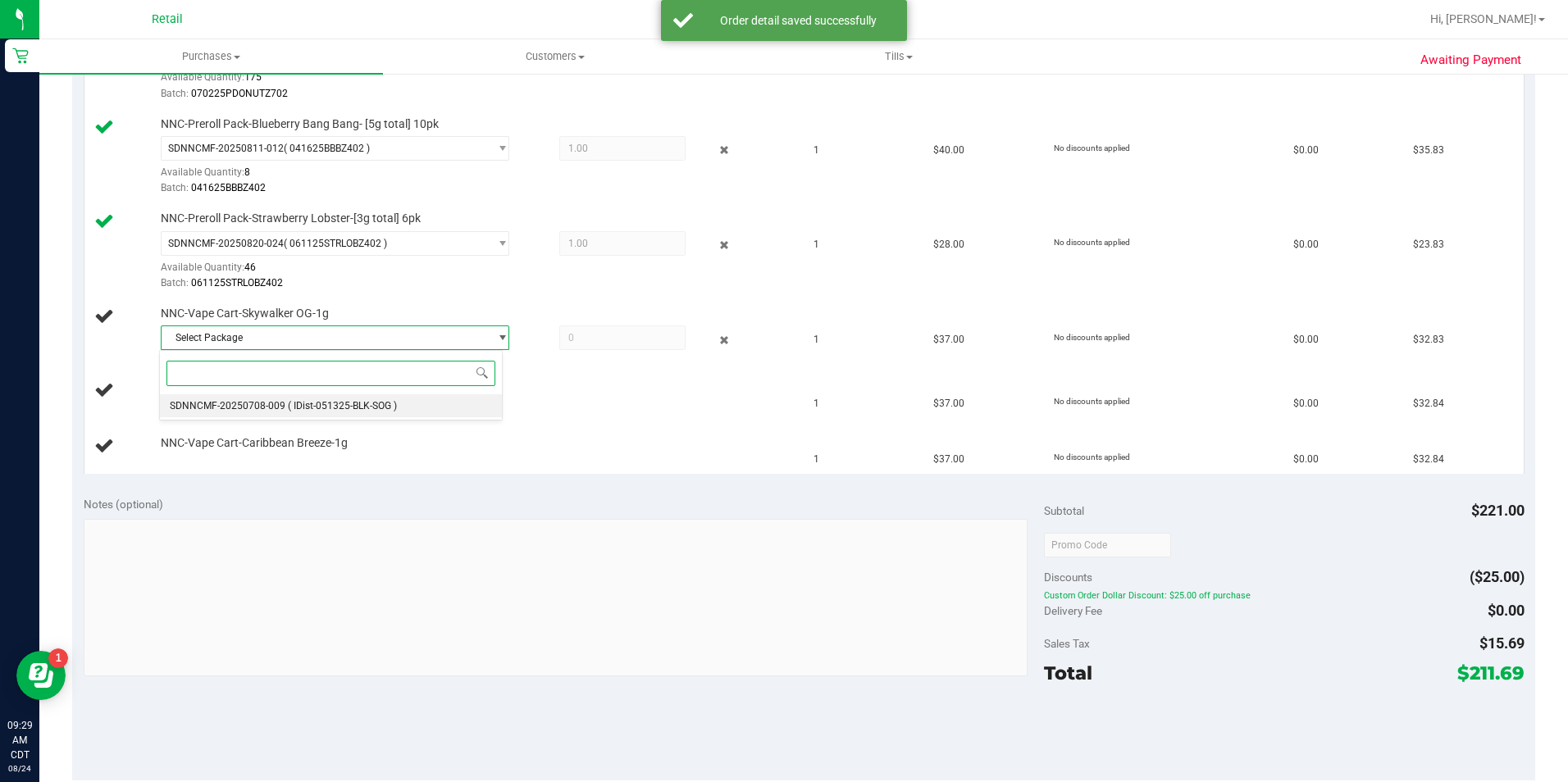
click at [313, 406] on span "( IDist-051325-BLK-SOG )" at bounding box center [342, 406] width 109 height 12
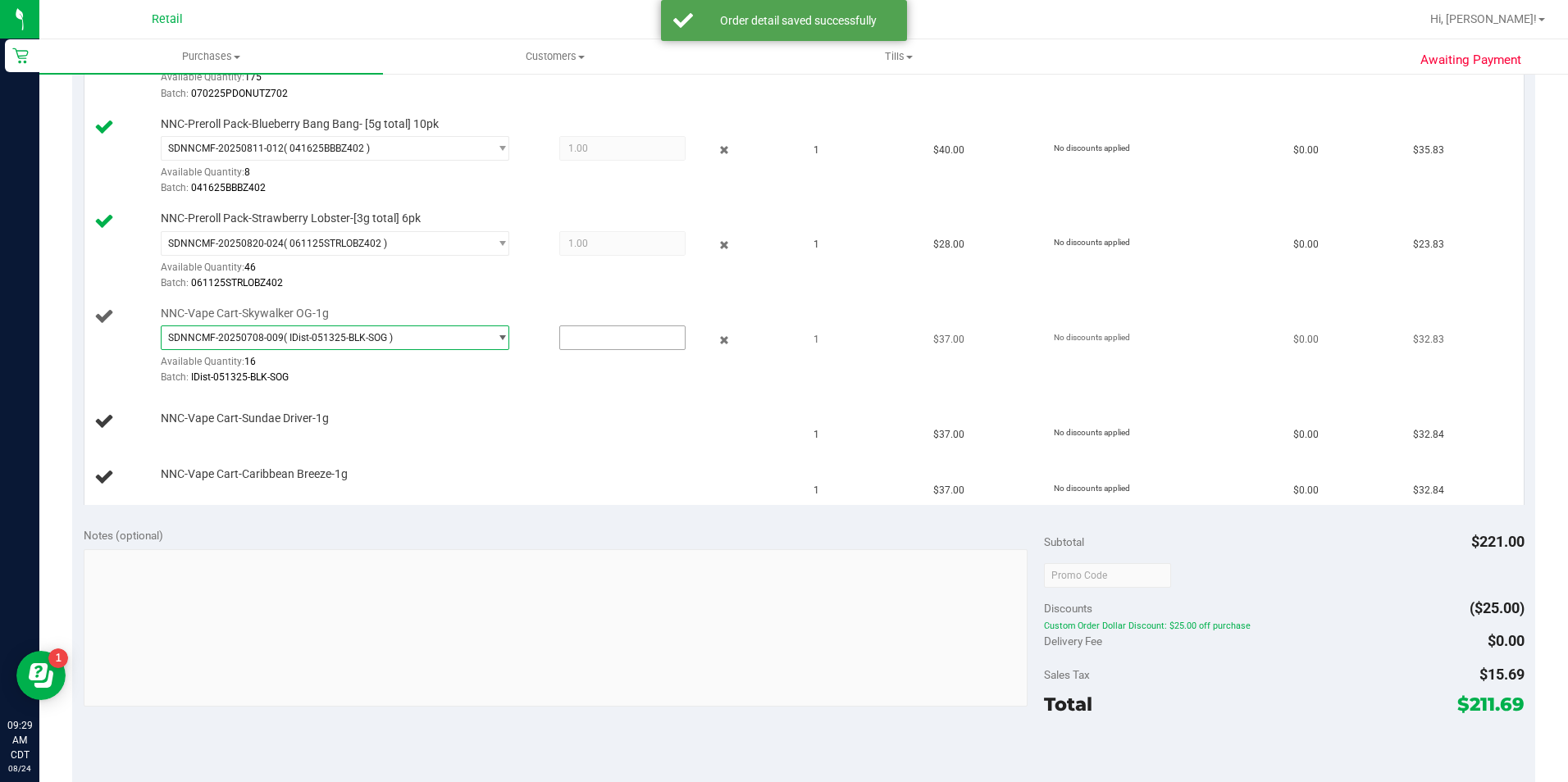
click at [612, 338] on input "text" at bounding box center [623, 337] width 125 height 23
click at [544, 444] on td "NNC-Vape Cart-Sundae Driver-1g" at bounding box center [445, 422] width 720 height 55
click at [596, 340] on input "text" at bounding box center [623, 337] width 125 height 23
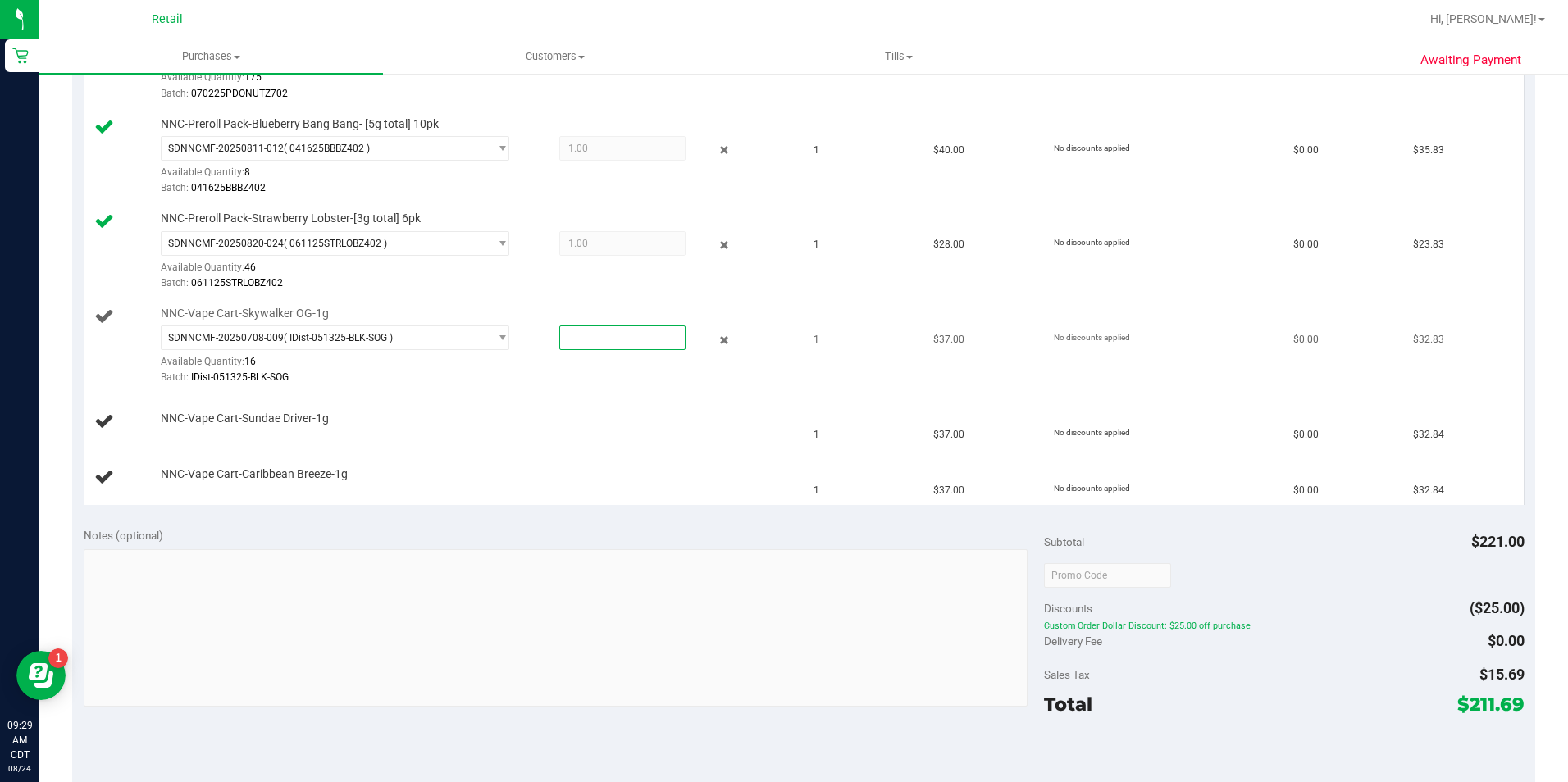
type input "1"
click at [575, 426] on div at bounding box center [476, 426] width 630 height 1
type input "1.0000"
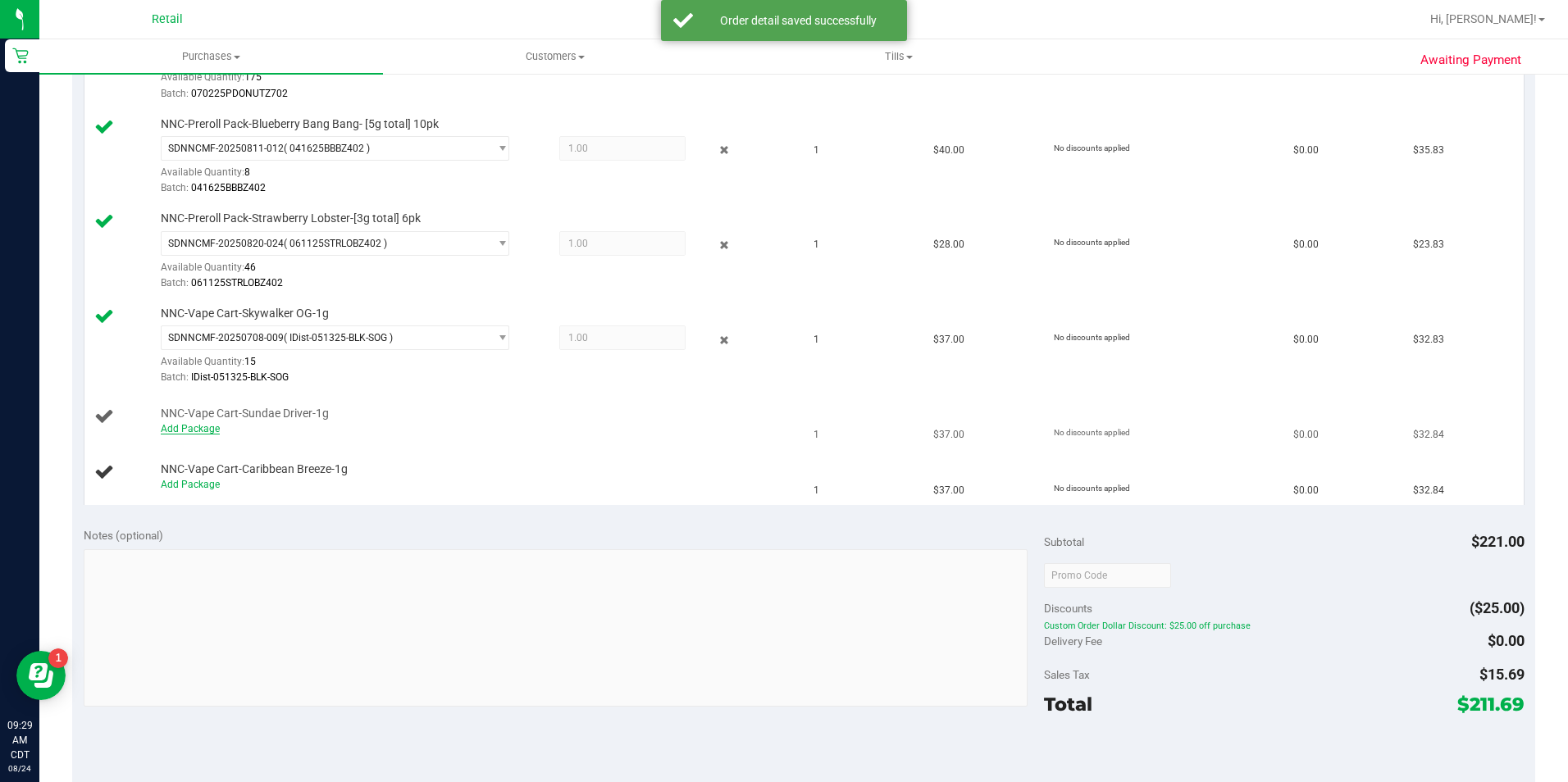
click at [193, 429] on link "Add Package" at bounding box center [190, 429] width 59 height 12
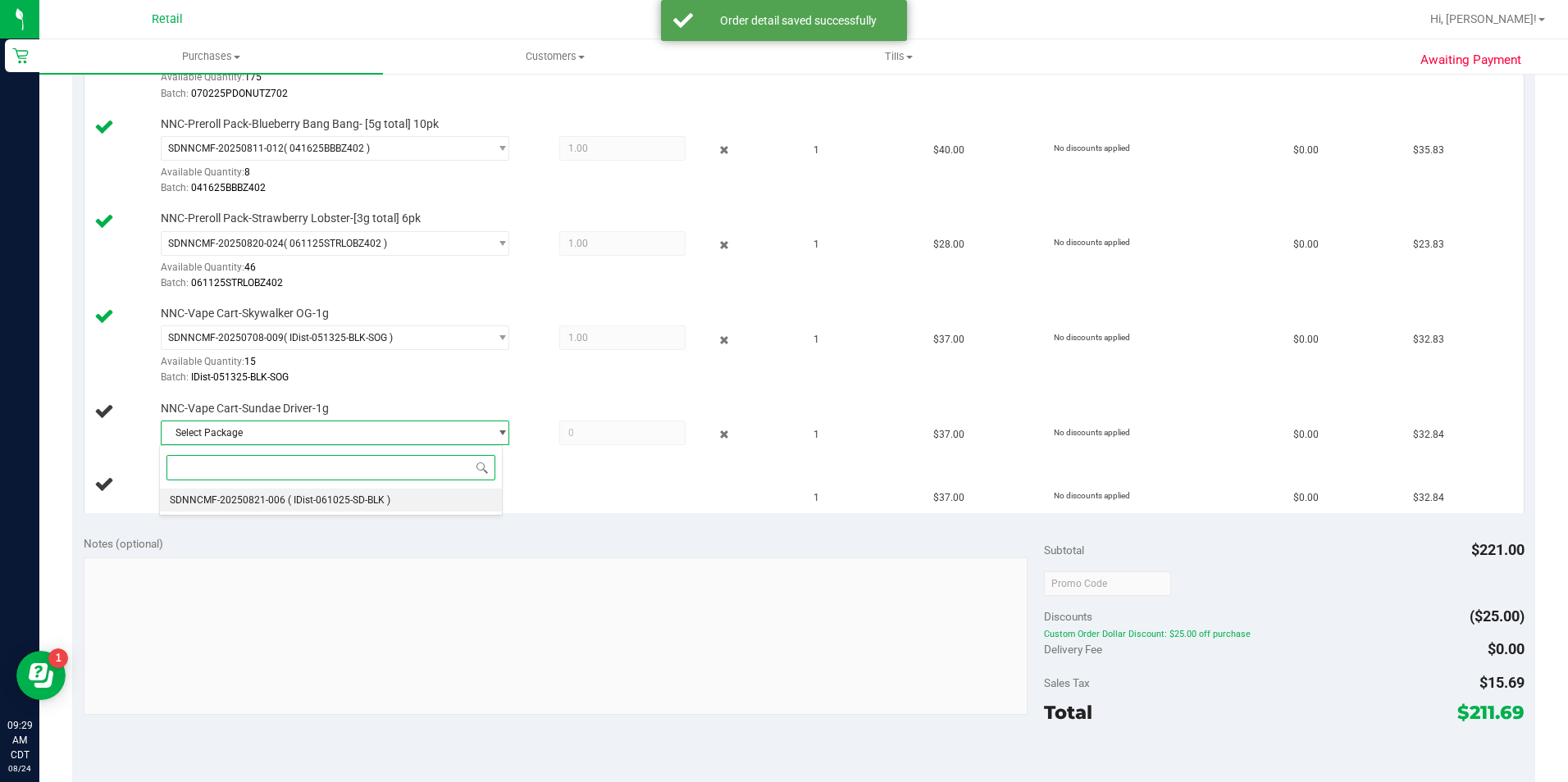
click at [372, 500] on span "( IDist-061025-SD-BLK )" at bounding box center [339, 500] width 102 height 12
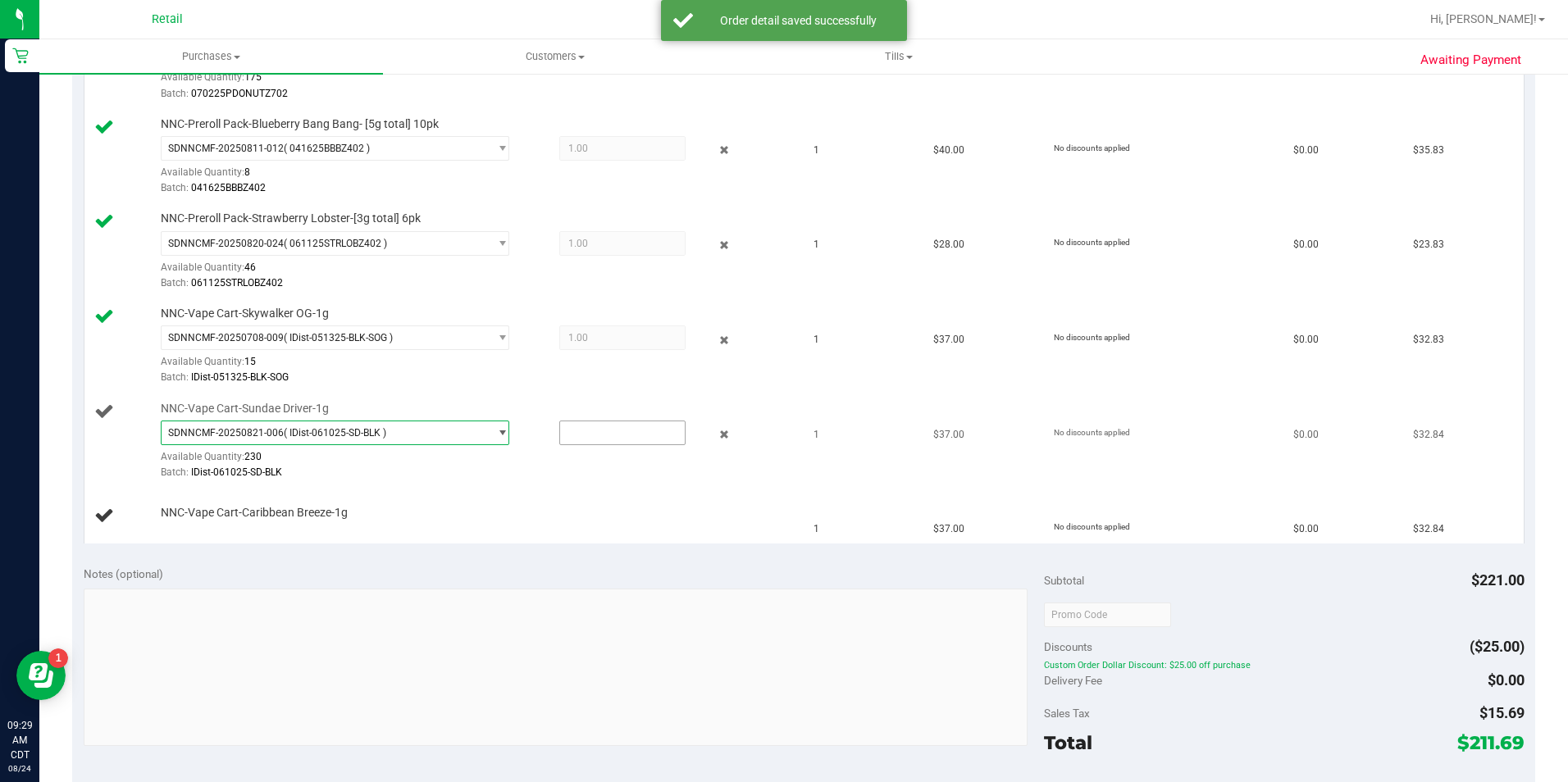
click at [583, 436] on input "text" at bounding box center [623, 432] width 125 height 23
type input "1"
click at [538, 508] on div "NNC-Vape Cart-Caribbean Breeze-1g" at bounding box center [471, 514] width 638 height 17
type input "1.0000"
click at [193, 524] on link "Add Package" at bounding box center [190, 524] width 59 height 12
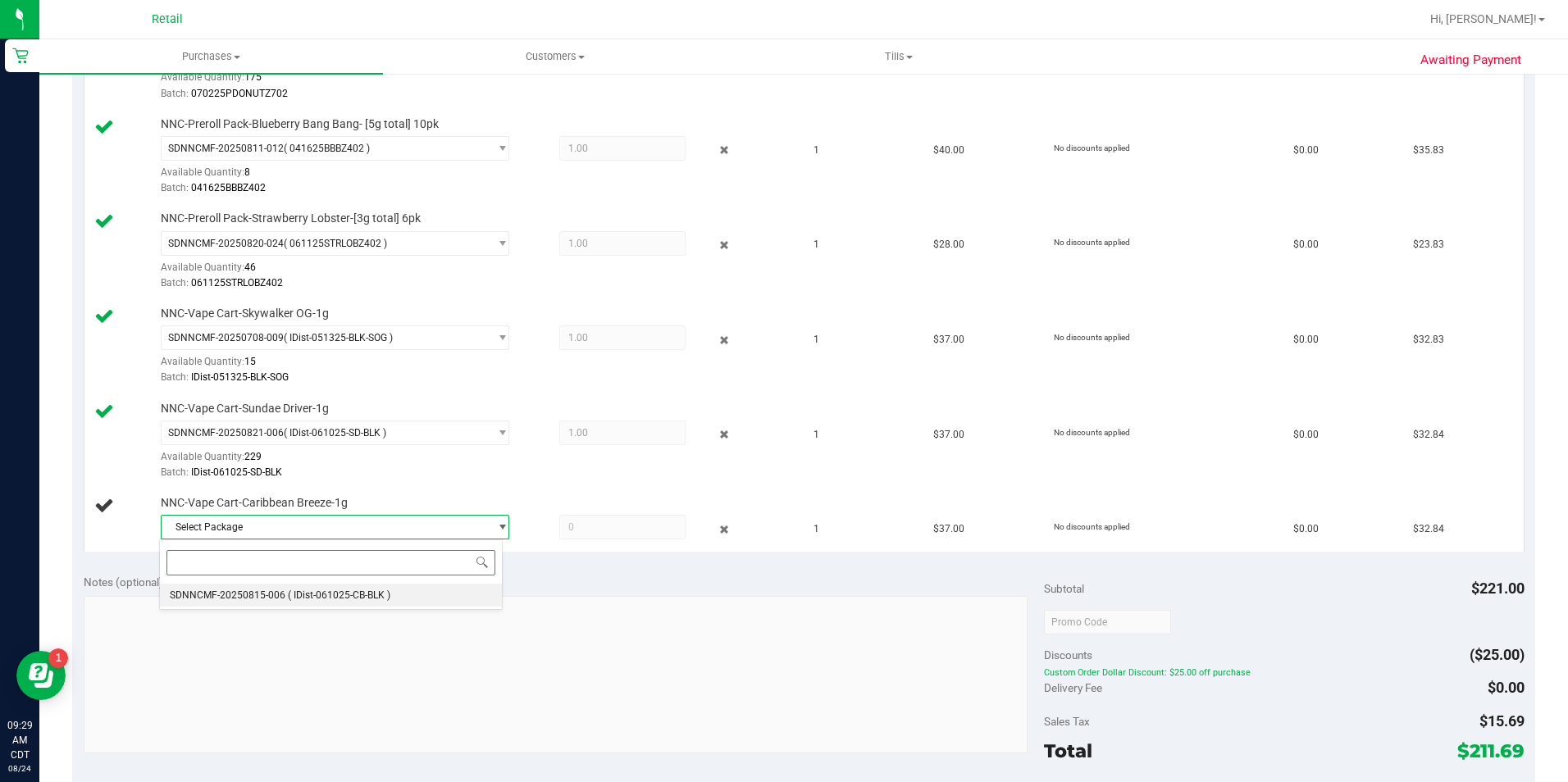
click at [366, 598] on span "( IDist-061025-CB-BLK )" at bounding box center [339, 596] width 102 height 12
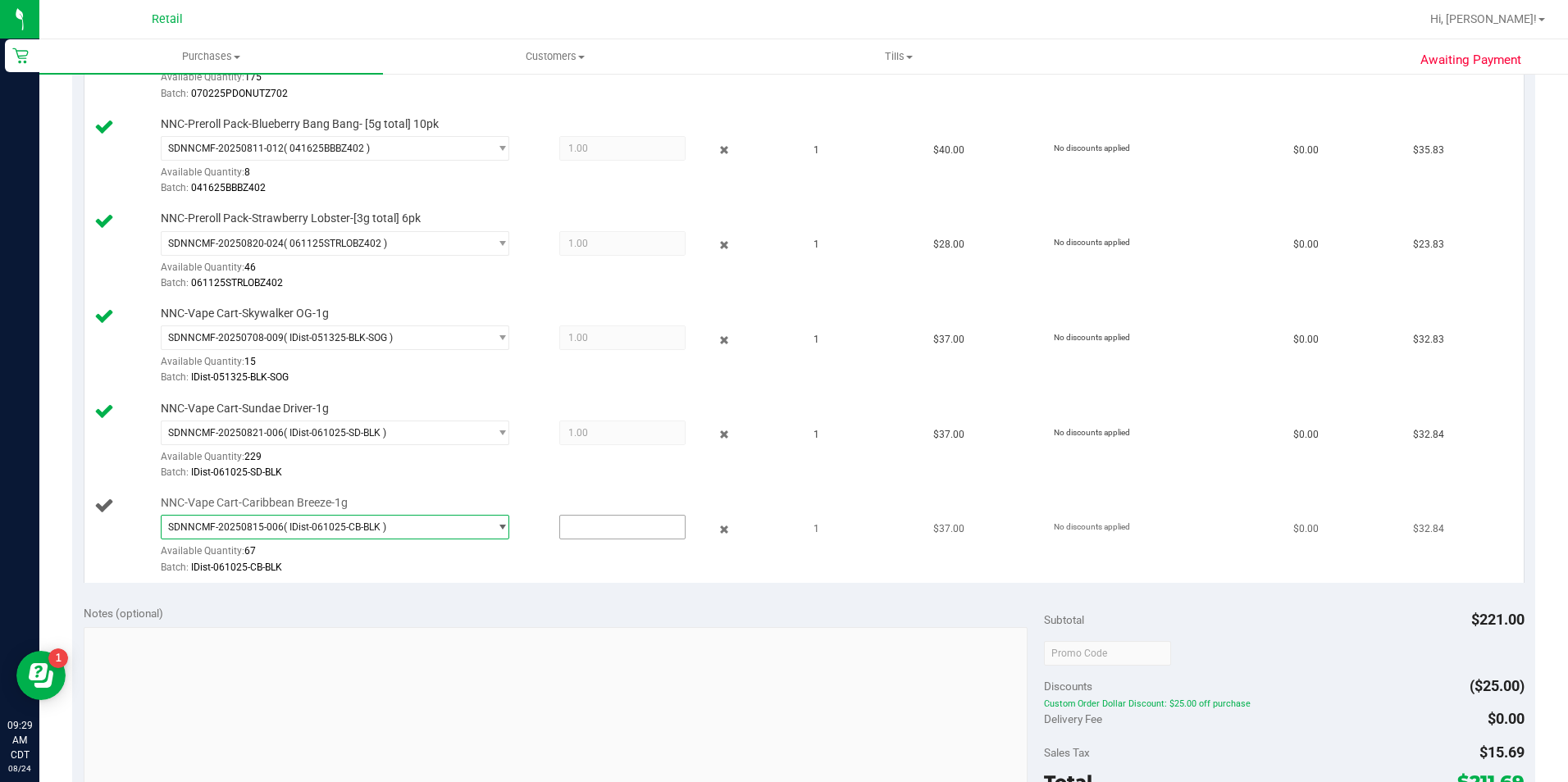
click at [581, 527] on input "text" at bounding box center [623, 527] width 125 height 23
type input "1"
click at [548, 581] on td "NNC-Vape Cart-Caribbean Breeze-1g SDNNCMF-20250815-006 ( IDist-061025-CB-BLK ) …" at bounding box center [445, 535] width 720 height 94
type input "1.0000"
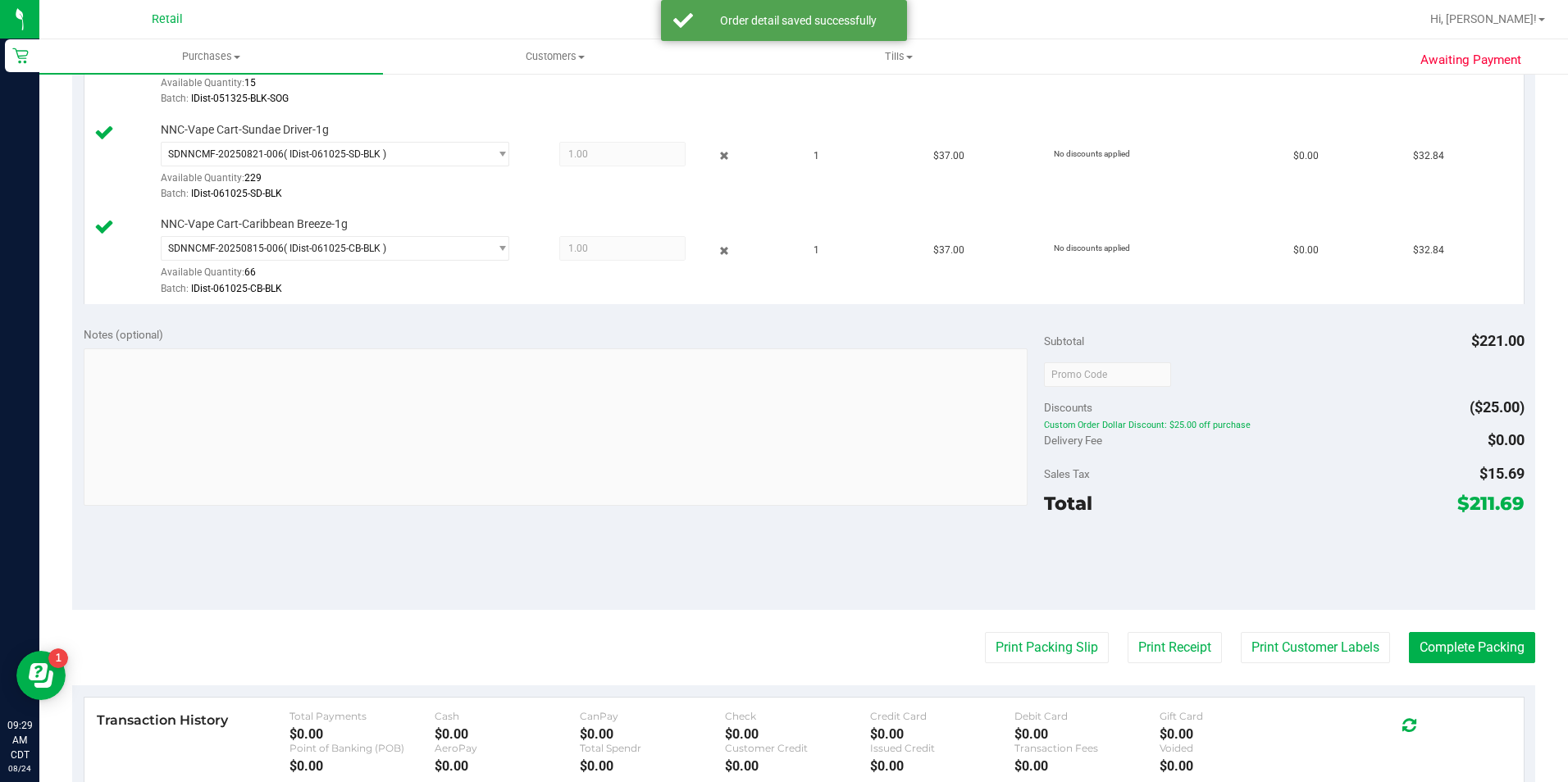
scroll to position [805, 0]
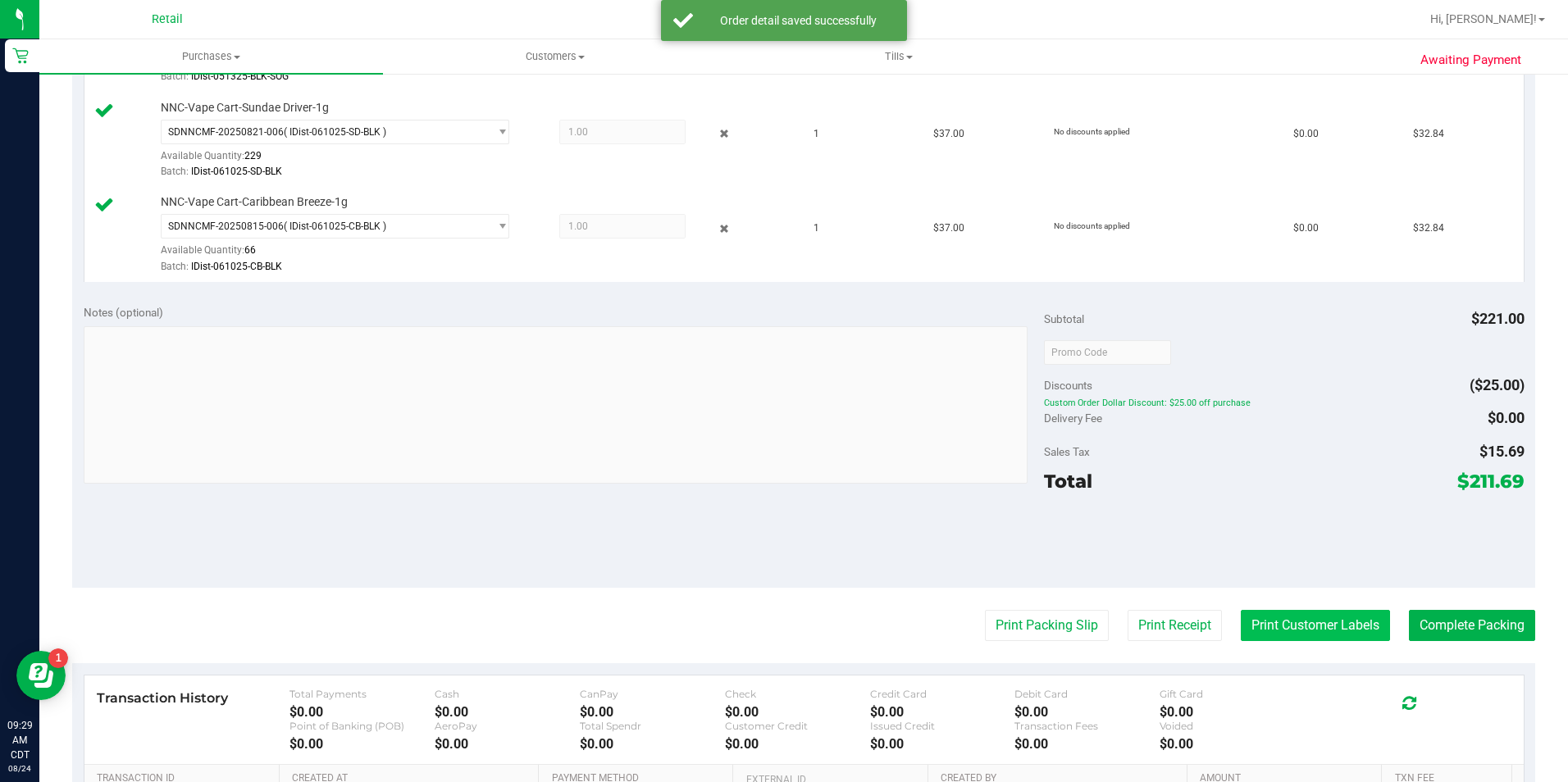
click at [1301, 622] on button "Print Customer Labels" at bounding box center [1315, 625] width 149 height 31
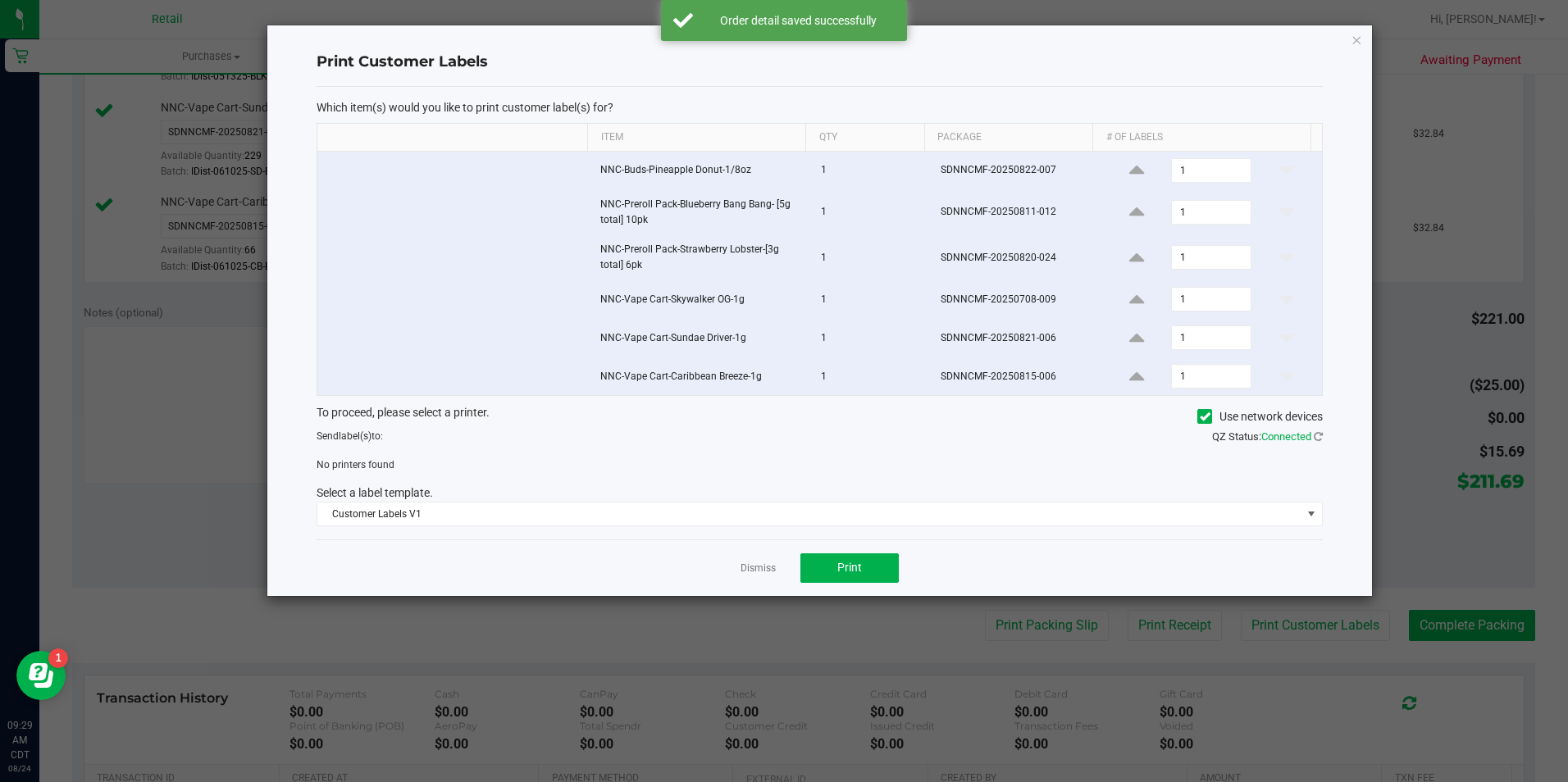
click at [1200, 416] on icon at bounding box center [1205, 416] width 11 height 0
click at [0, 0] on input "Use network devices" at bounding box center [0, 0] width 0 height 0
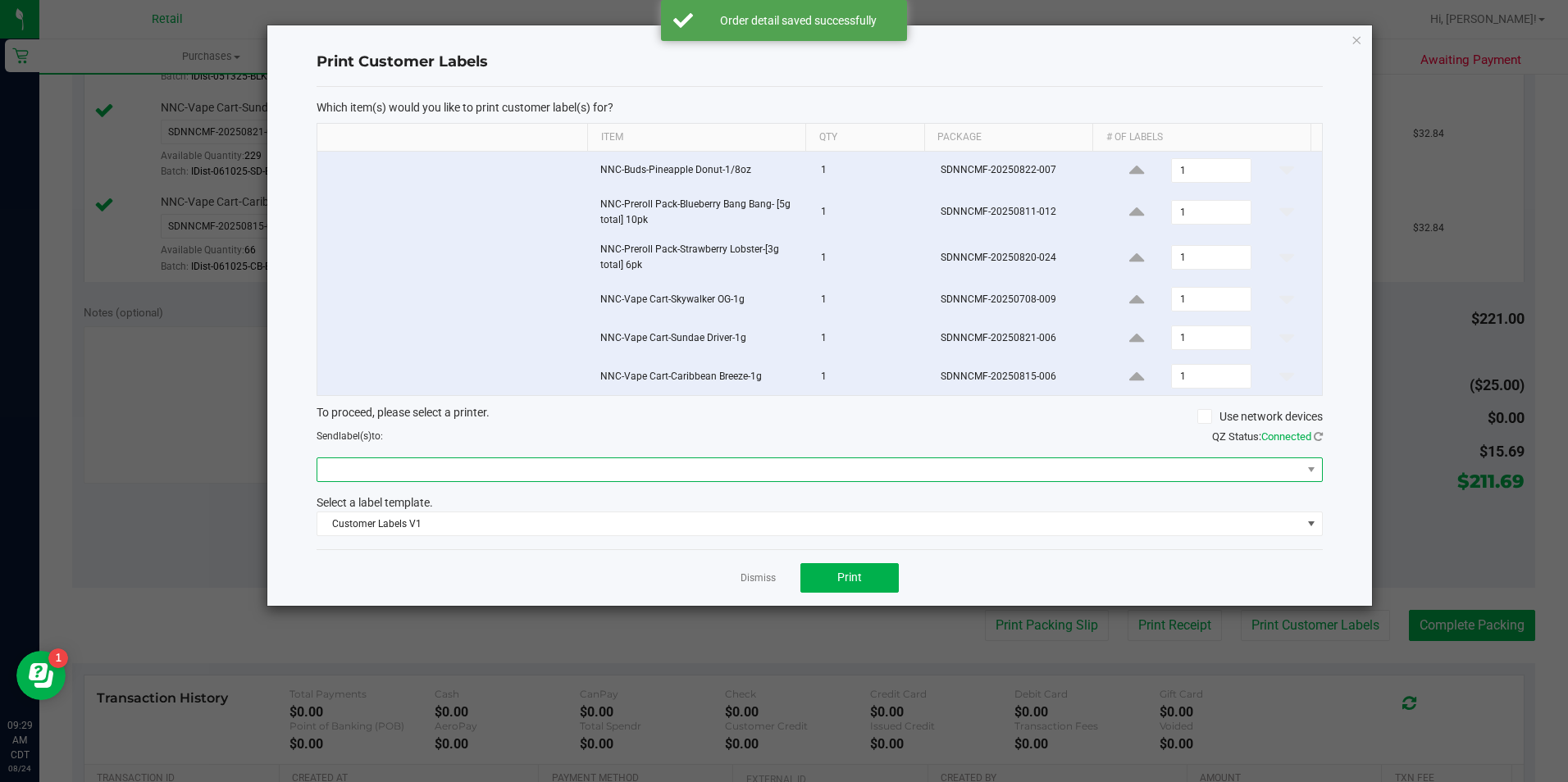
click at [904, 472] on span at bounding box center [809, 469] width 984 height 23
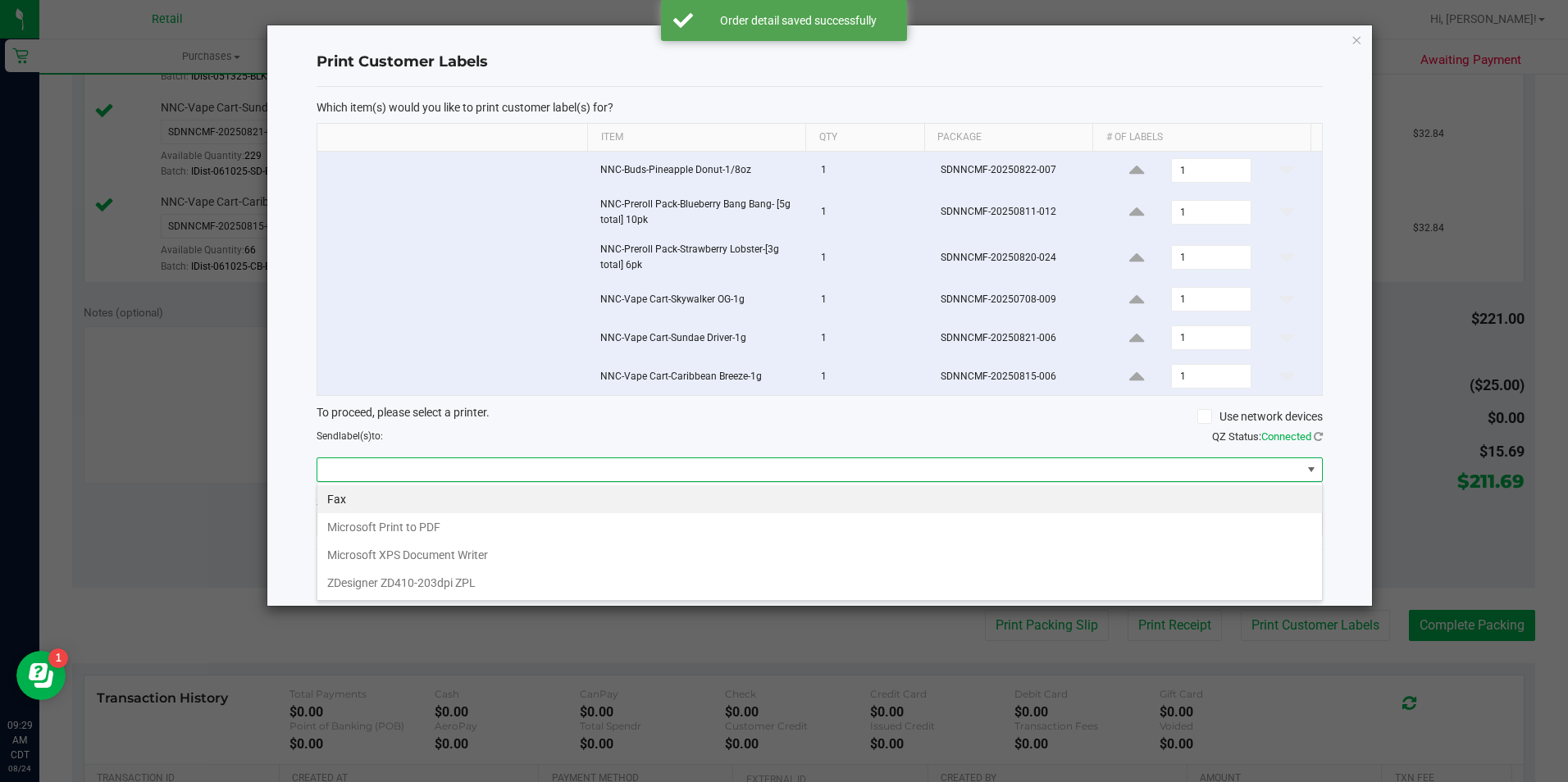
scroll to position [24, 1006]
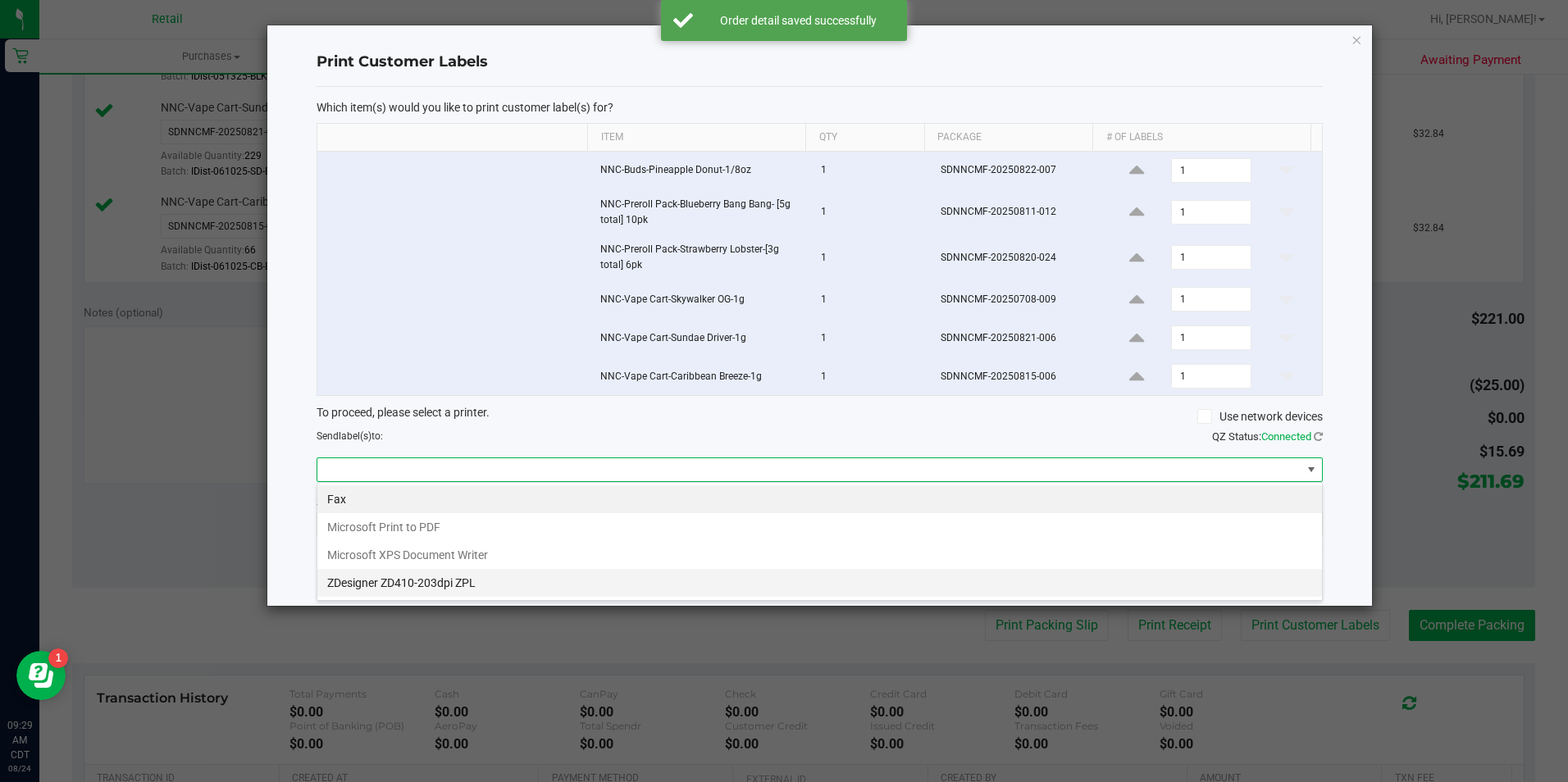
click at [558, 576] on ZPL "ZDesigner ZD410-203dpi ZPL" at bounding box center [819, 582] width 1004 height 28
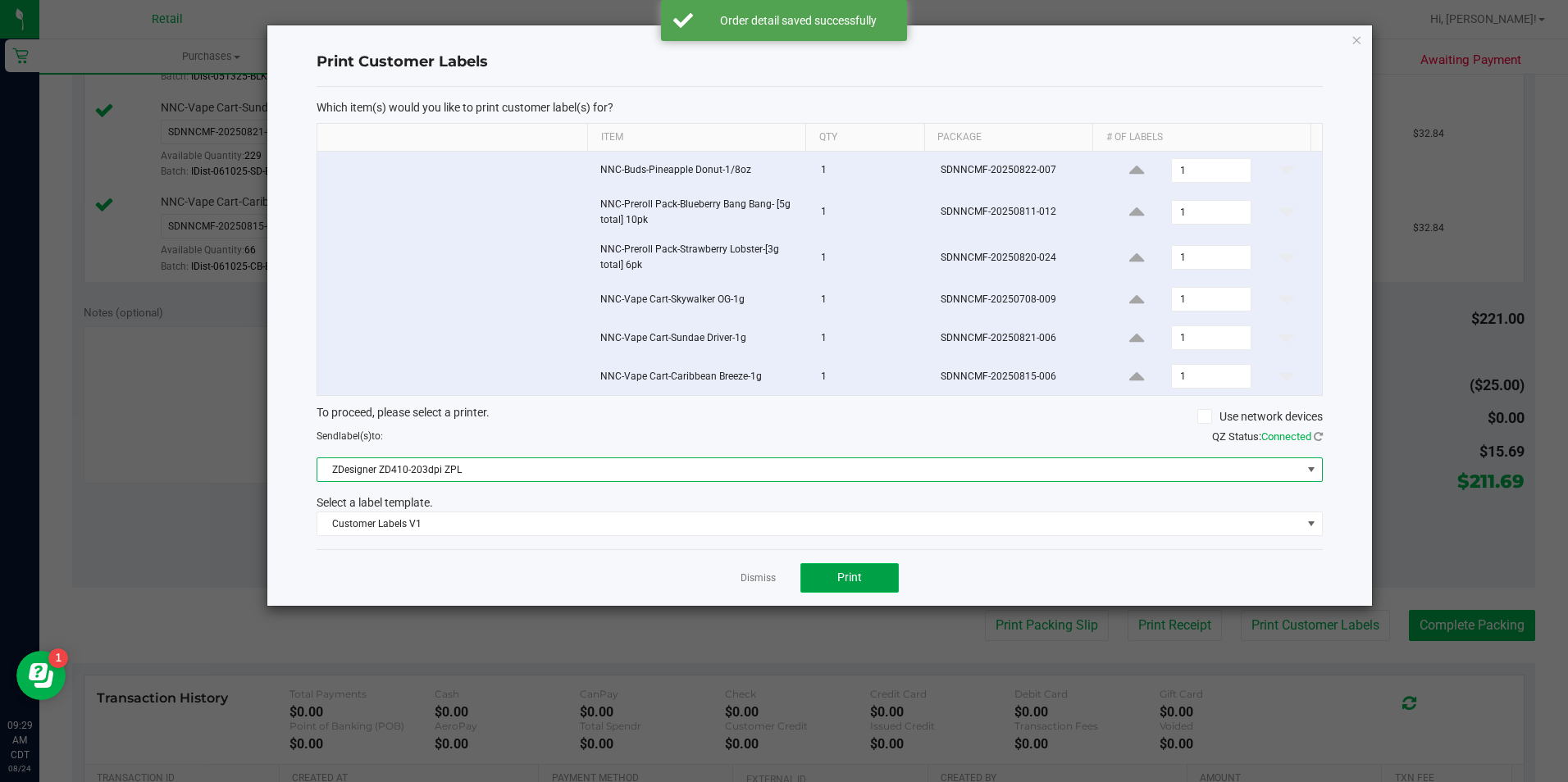
click at [871, 581] on button "Print" at bounding box center [849, 577] width 98 height 29
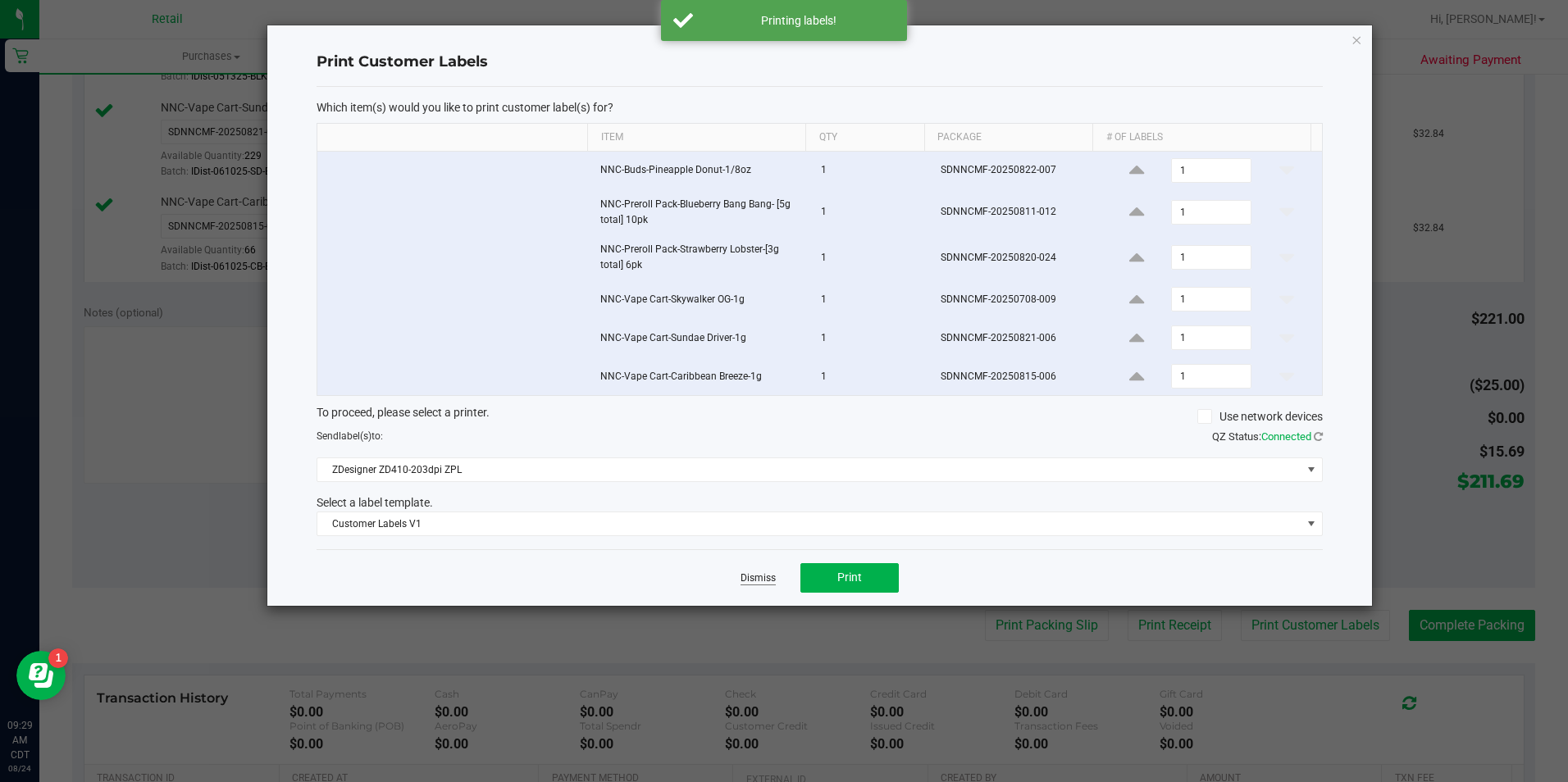
click at [754, 578] on link "Dismiss" at bounding box center [758, 578] width 35 height 14
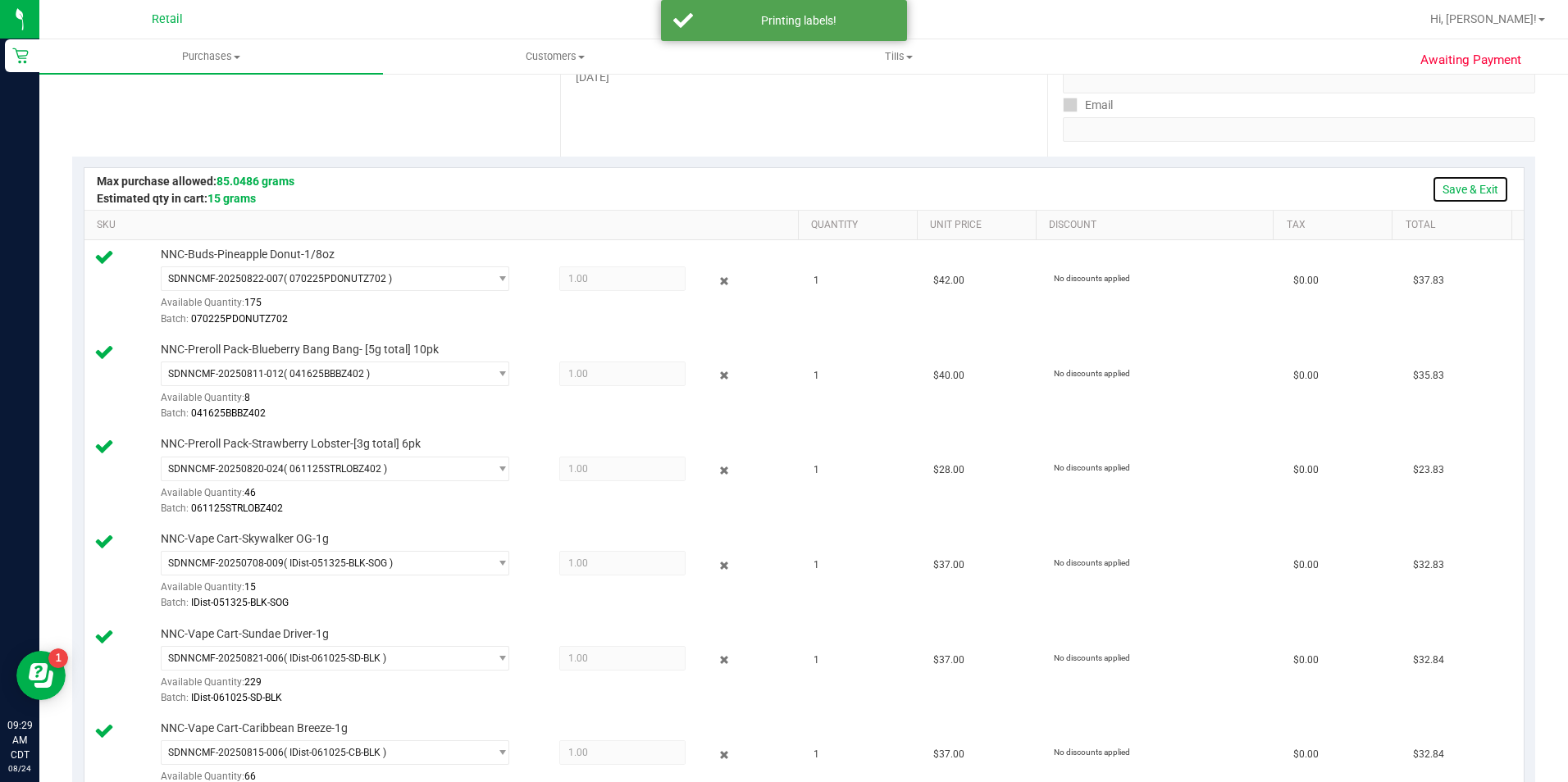
click at [1458, 185] on link "Save & Exit" at bounding box center [1470, 189] width 77 height 28
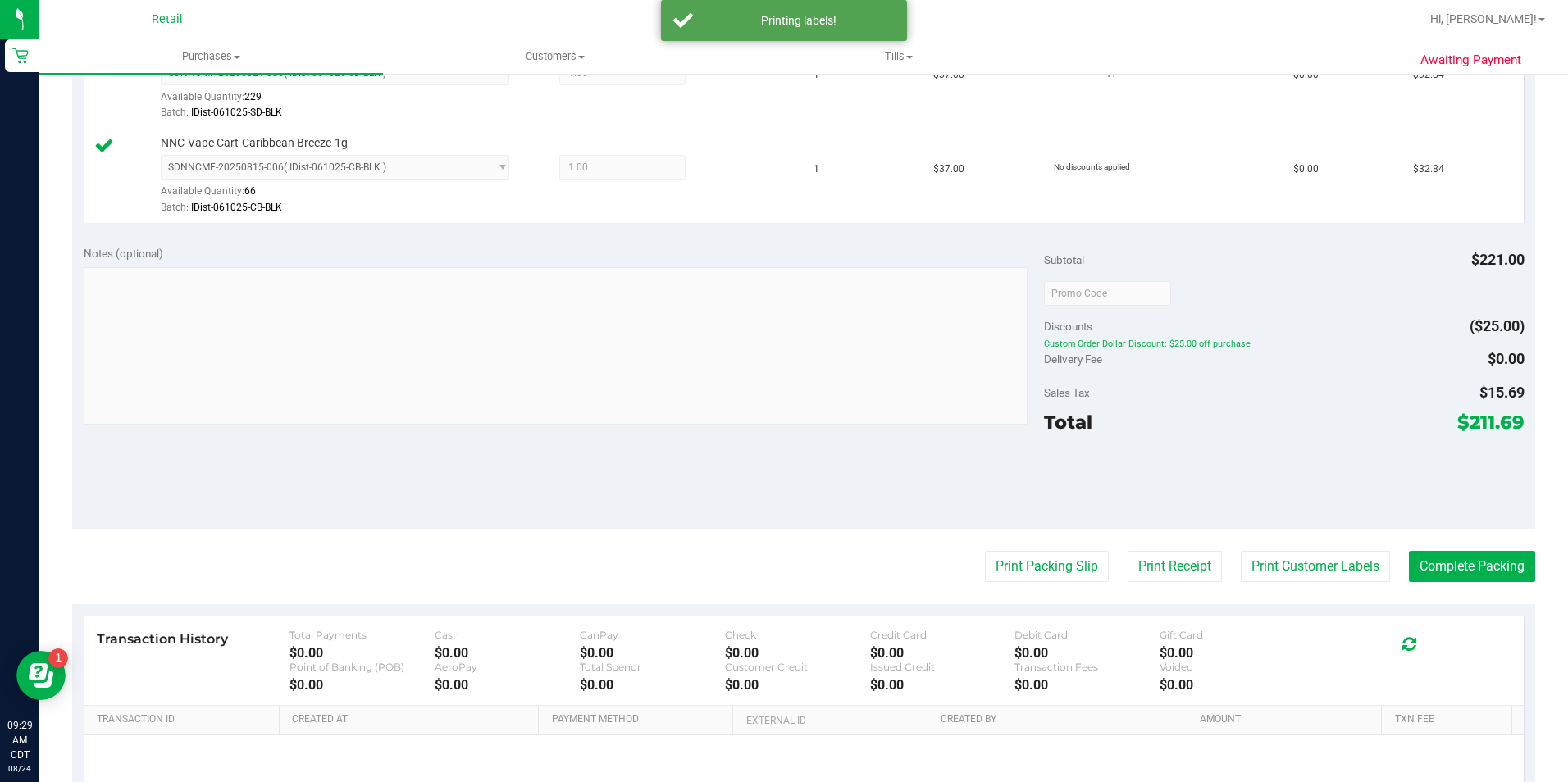
scroll to position [891, 0]
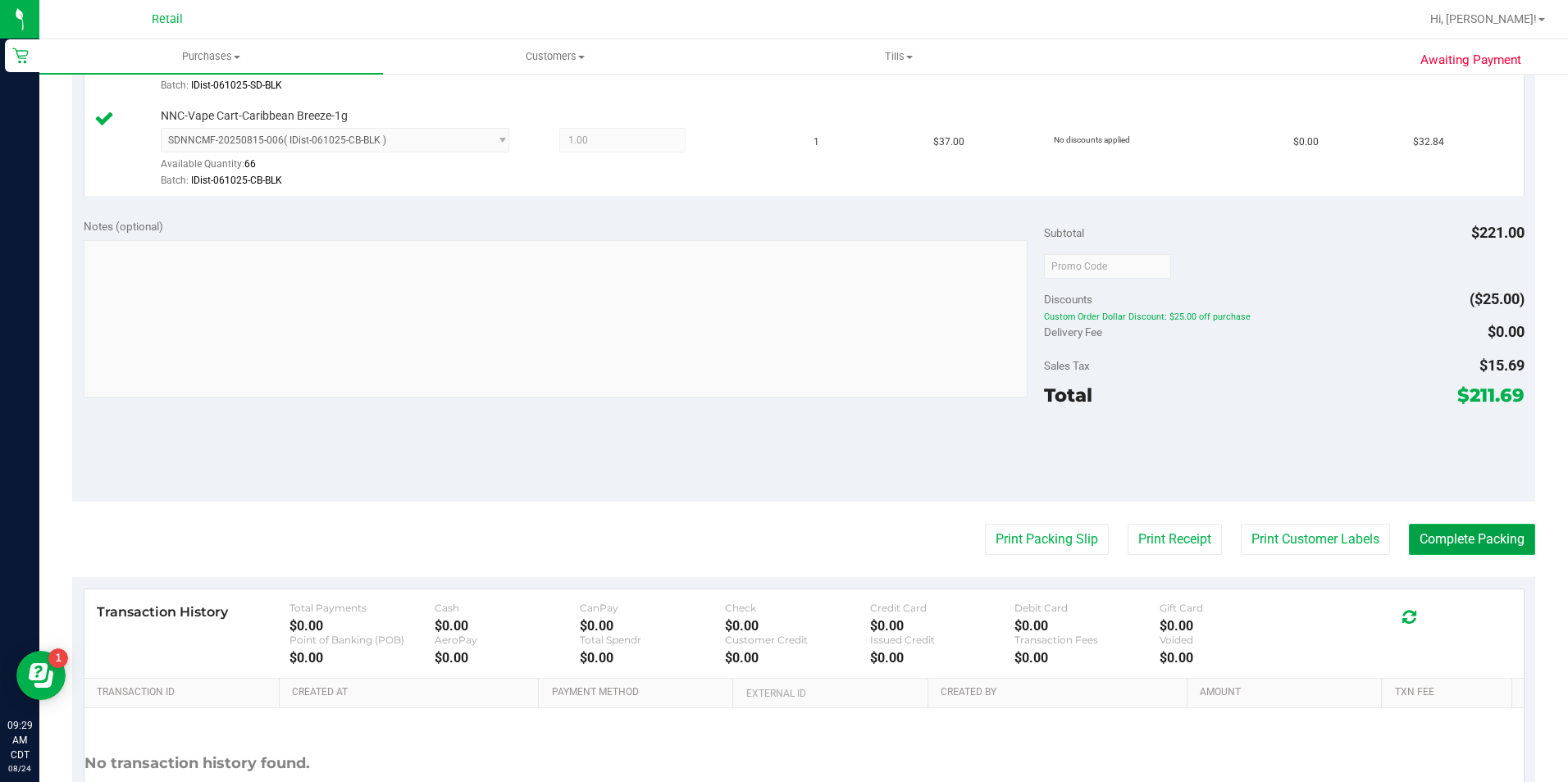
click at [1469, 540] on button "Complete Packing" at bounding box center [1472, 539] width 127 height 31
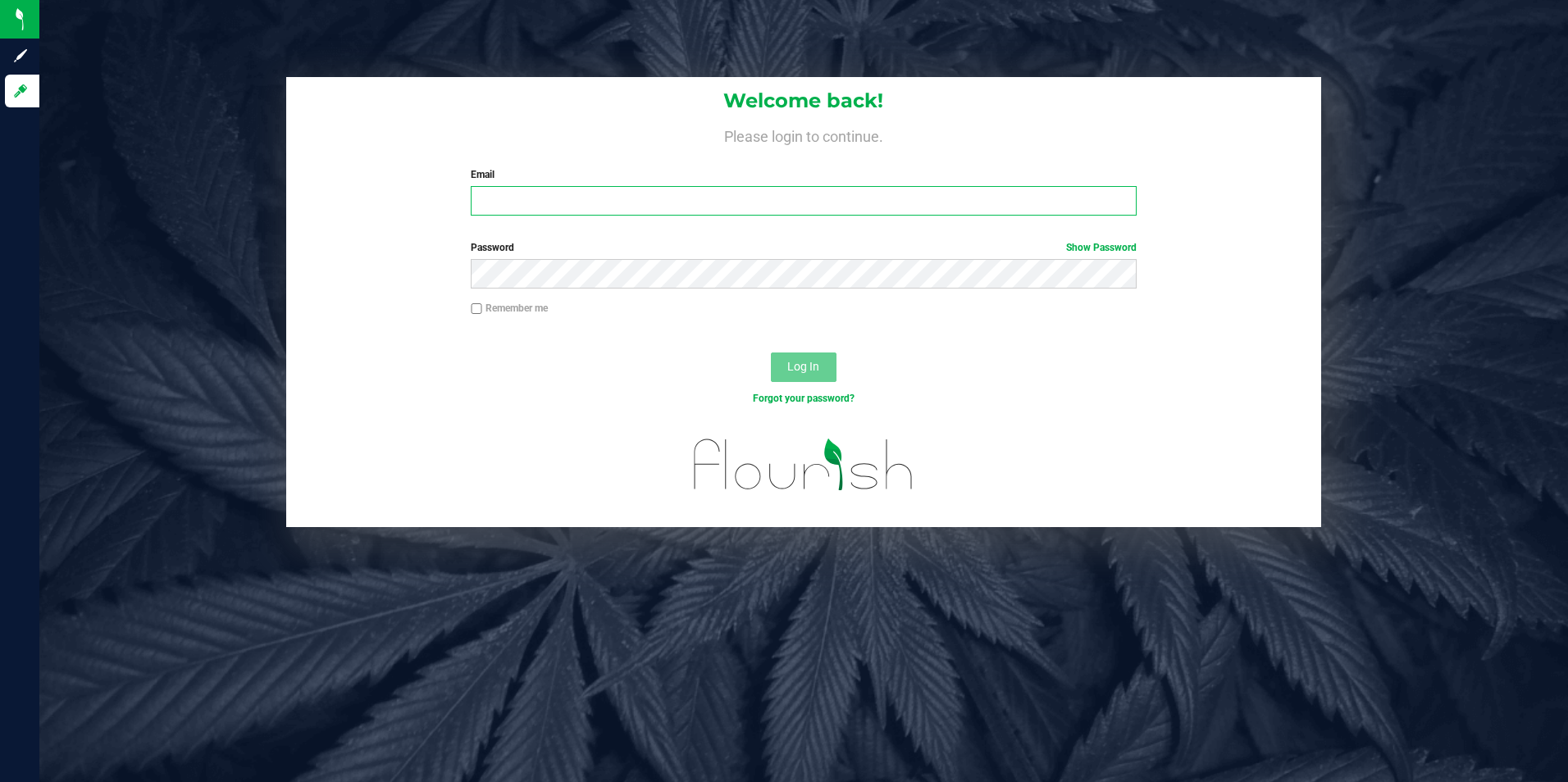
click at [645, 203] on input "Email" at bounding box center [804, 201] width 666 height 29
type input "[PERSON_NAME][EMAIL_ADDRESS][PERSON_NAME][DOMAIN_NAME]"
click at [771, 352] on button "Log In" at bounding box center [804, 367] width 65 height 29
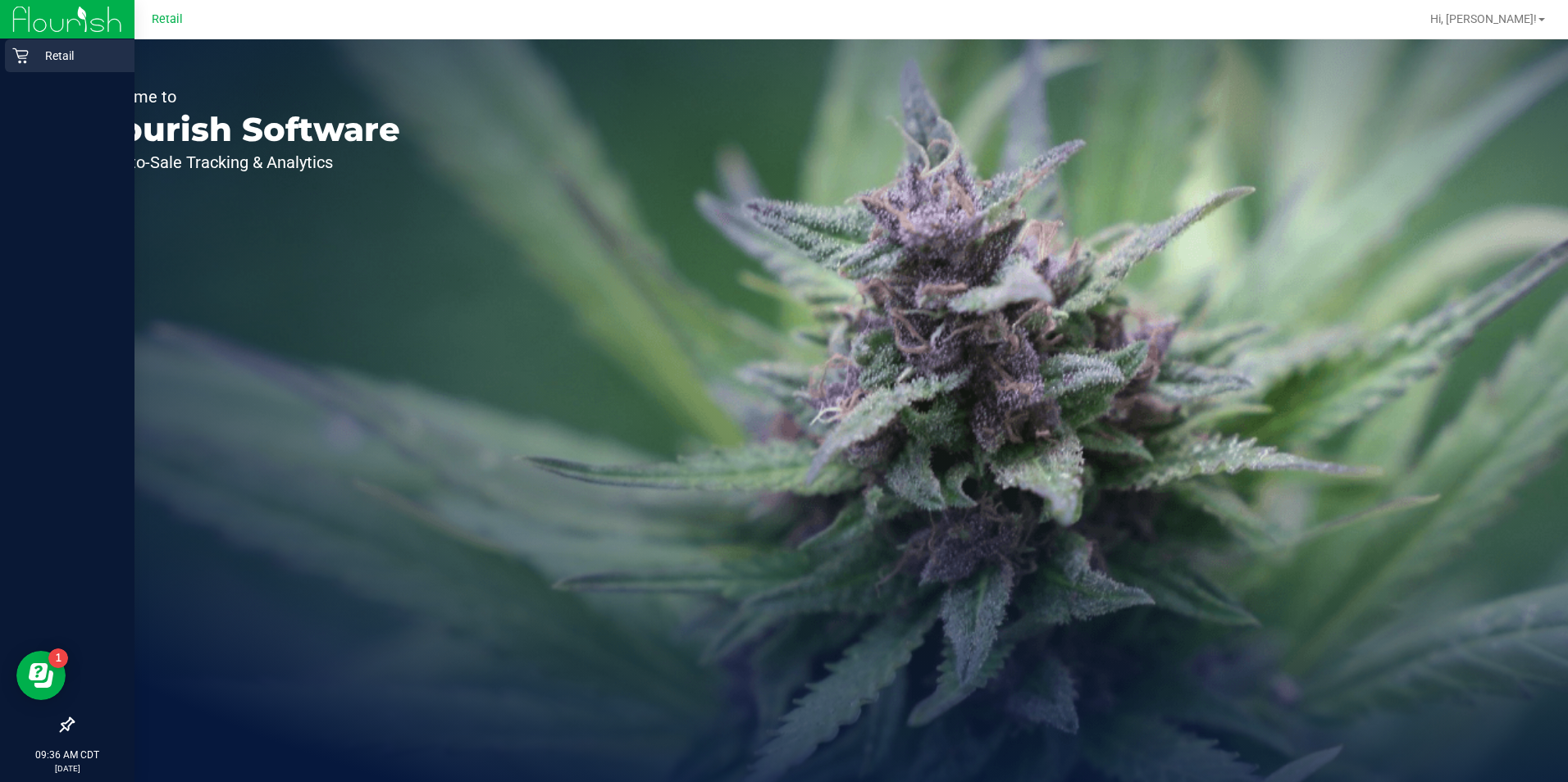
click at [24, 59] on icon at bounding box center [21, 56] width 17 height 17
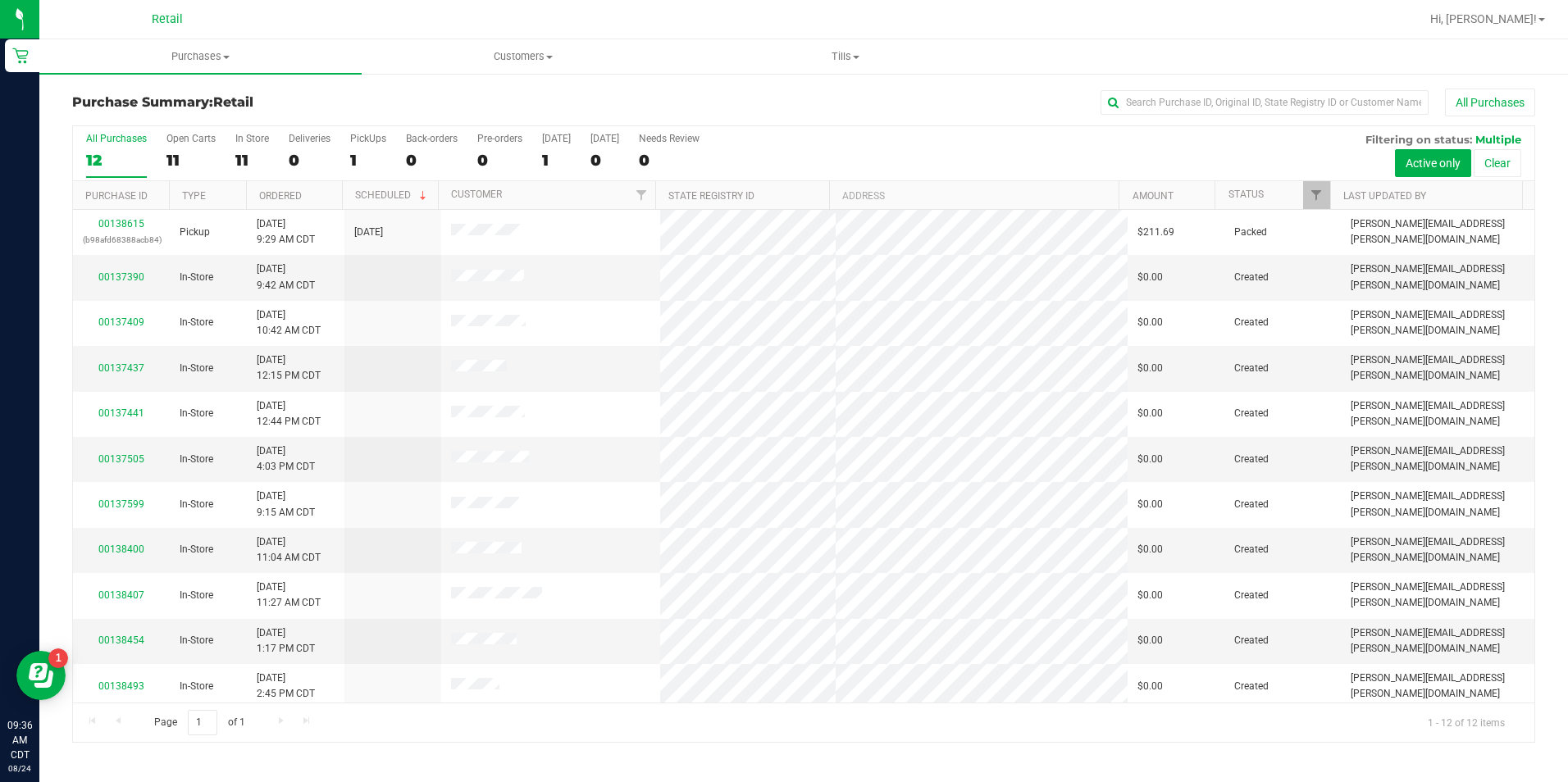
click at [841, 101] on div "All Purchases" at bounding box center [1048, 102] width 975 height 28
click at [857, 56] on span at bounding box center [856, 57] width 7 height 3
click at [849, 104] on li "Manage tills" at bounding box center [846, 99] width 322 height 19
